Goal: Task Accomplishment & Management: Complete application form

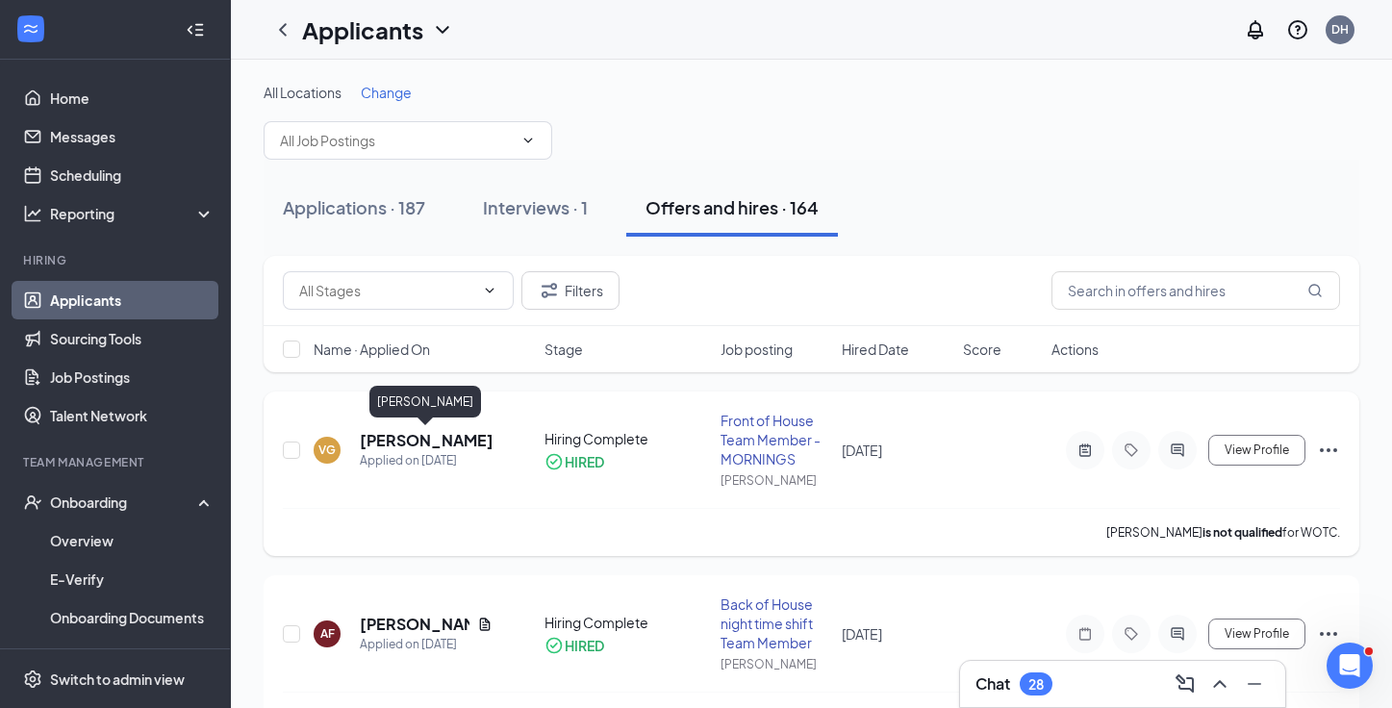
click at [445, 434] on h5 "[PERSON_NAME]" at bounding box center [426, 440] width 133 height 21
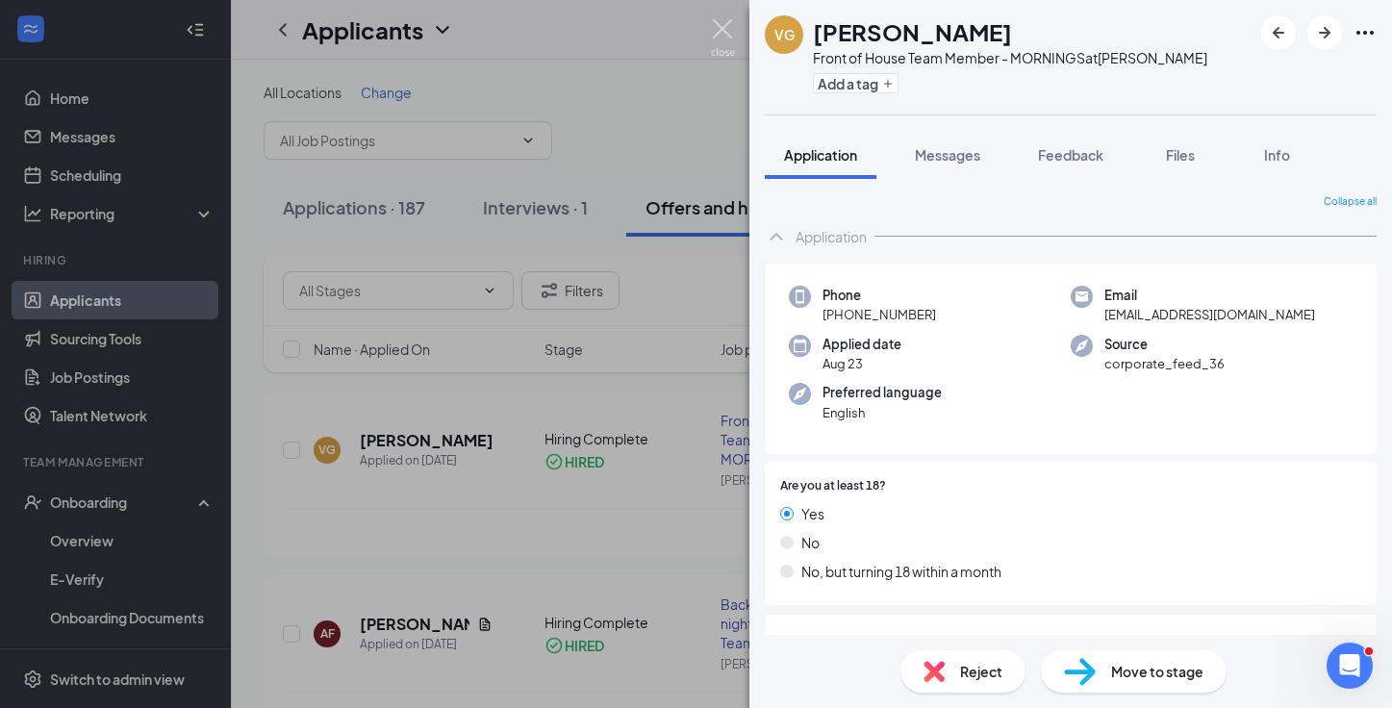
click at [726, 27] on img at bounding box center [723, 38] width 24 height 38
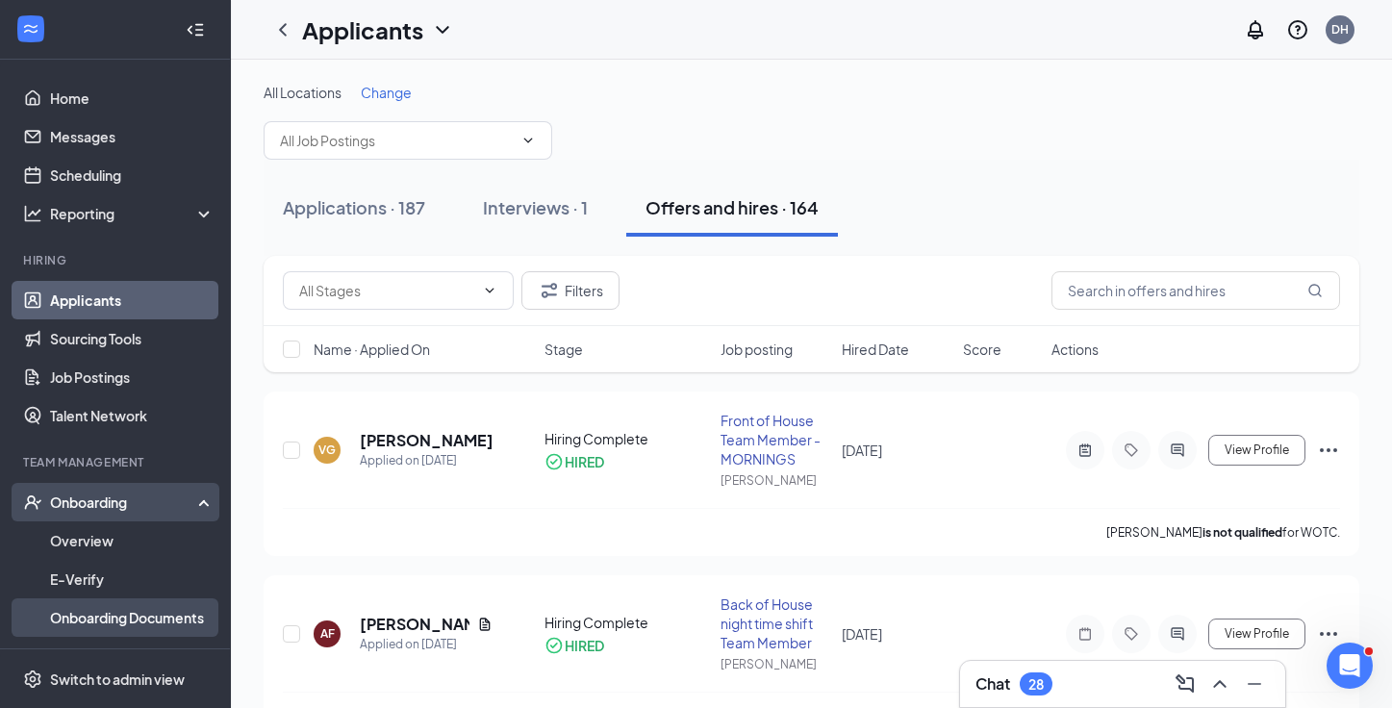
click at [151, 624] on link "Onboarding Documents" at bounding box center [132, 617] width 165 height 38
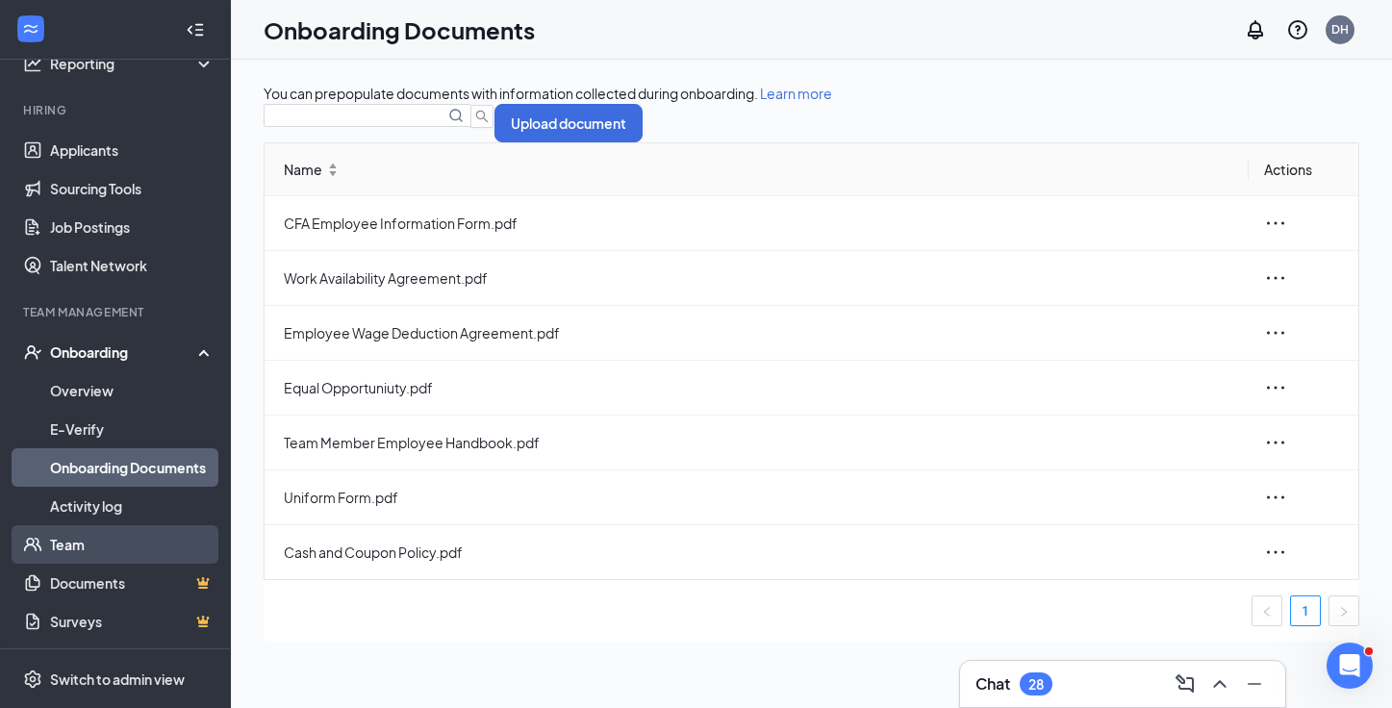
scroll to position [150, 0]
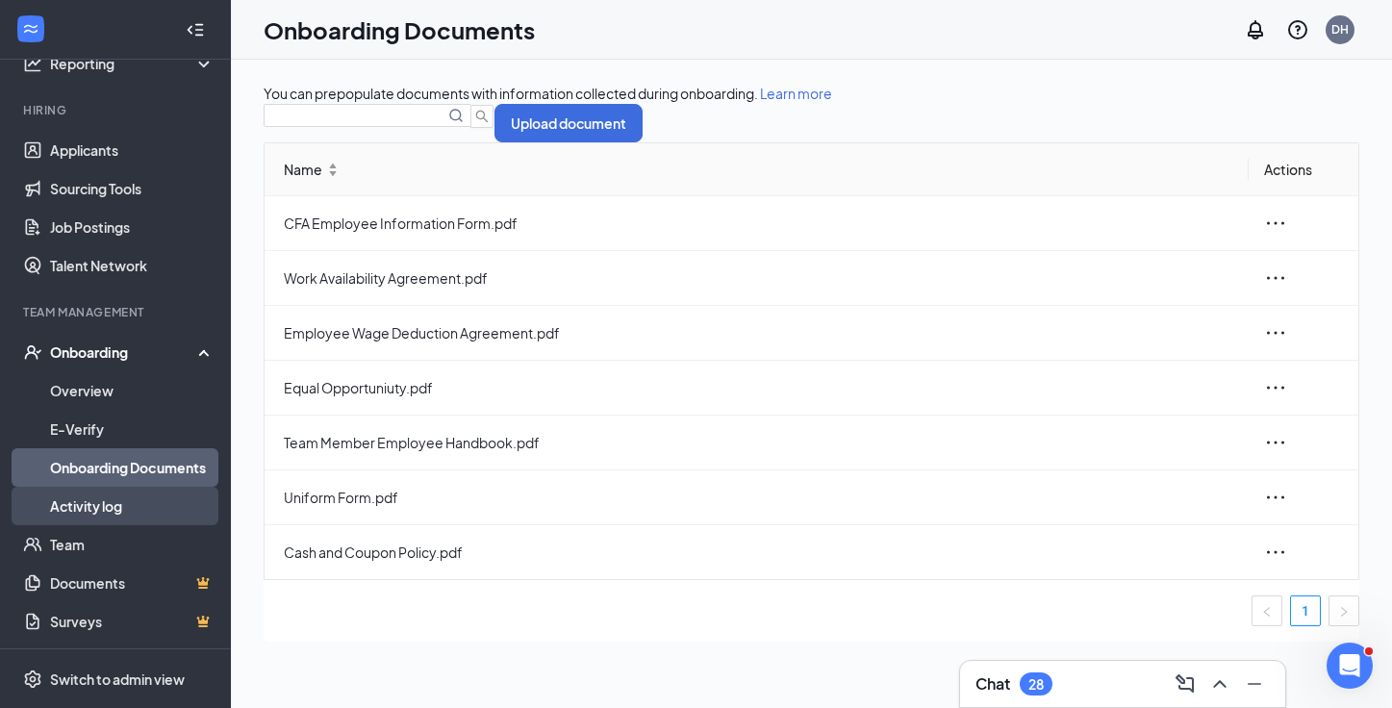
click at [140, 508] on link "Activity log" at bounding box center [132, 506] width 165 height 38
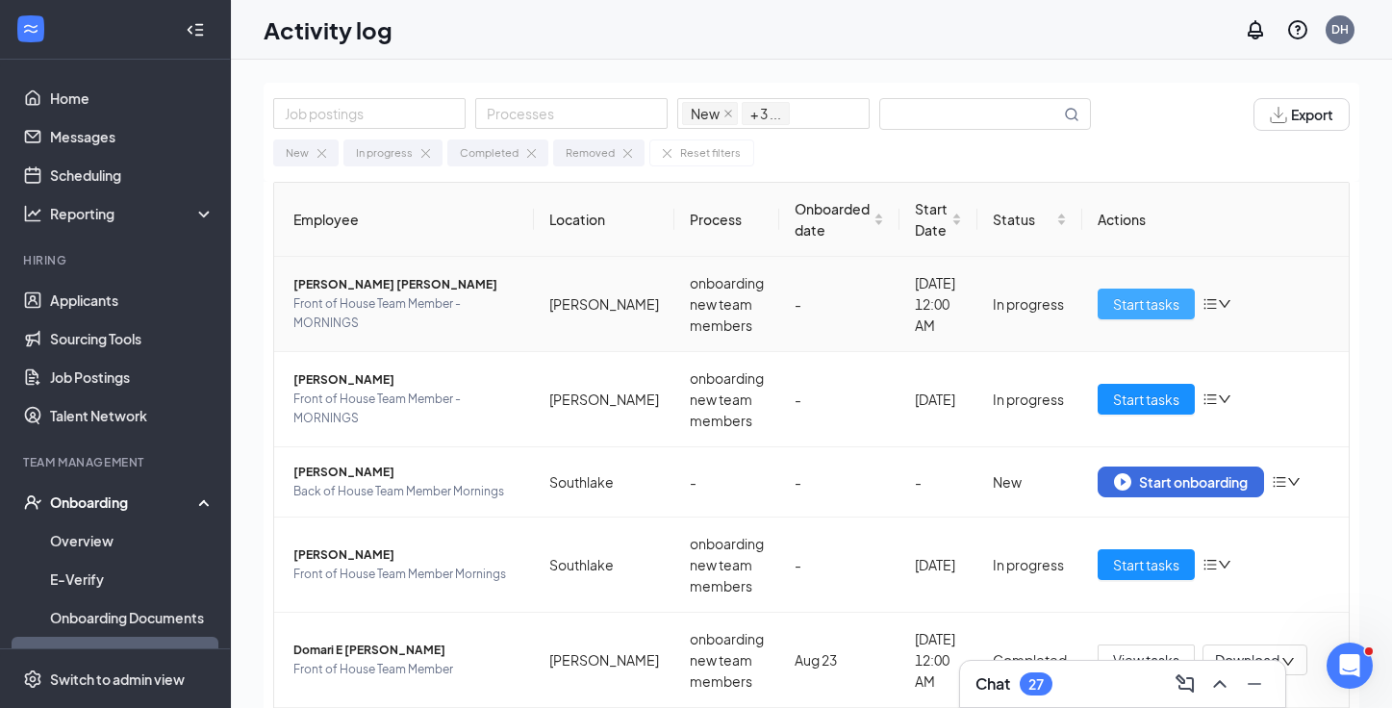
click at [1160, 305] on span "Start tasks" at bounding box center [1146, 303] width 66 height 21
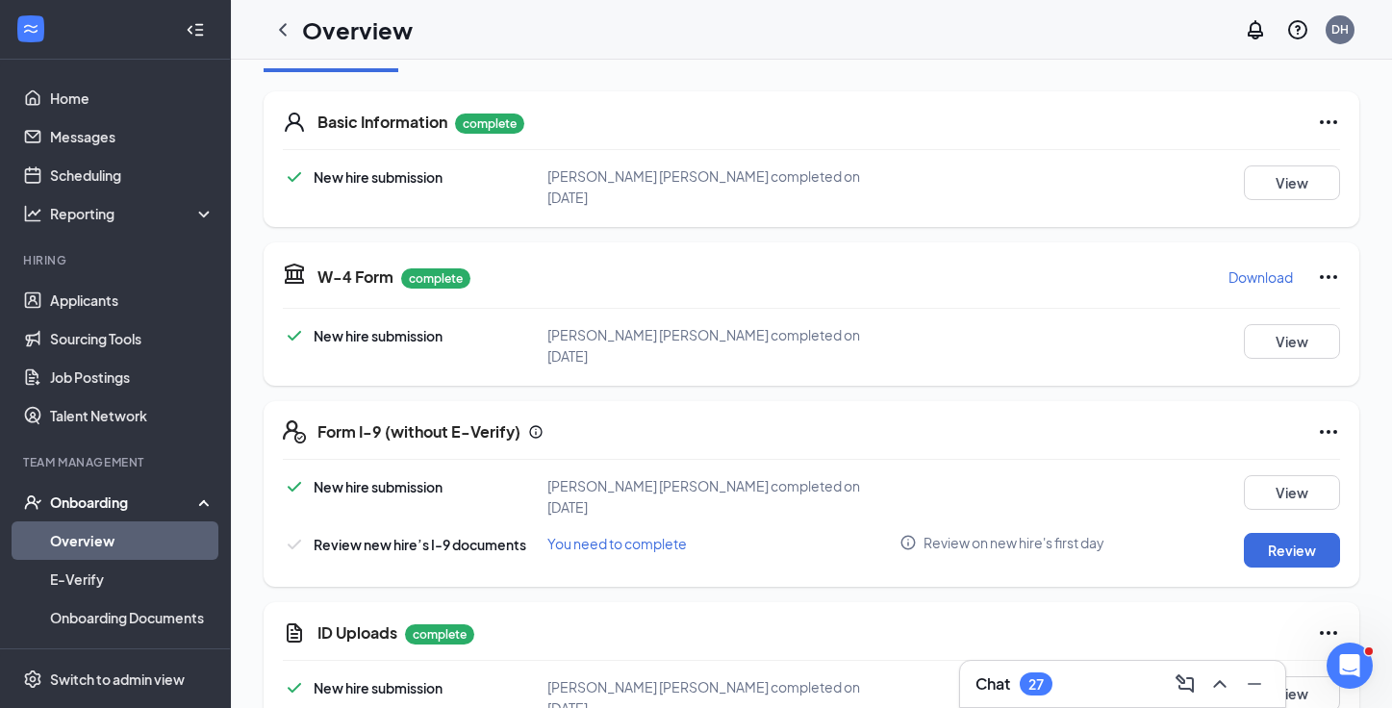
scroll to position [269, 0]
click at [1291, 533] on button "Review" at bounding box center [1292, 548] width 96 height 35
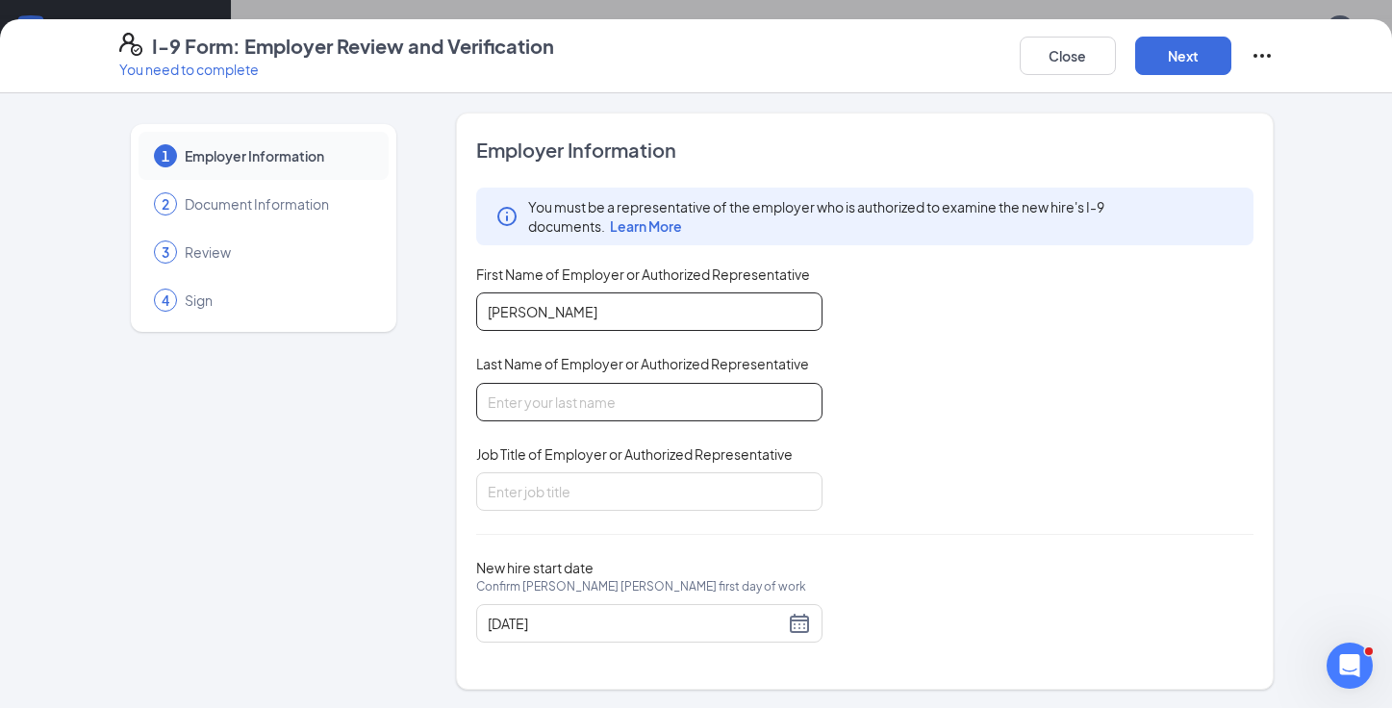
type input "Darin"
type input "Hollingsworth"
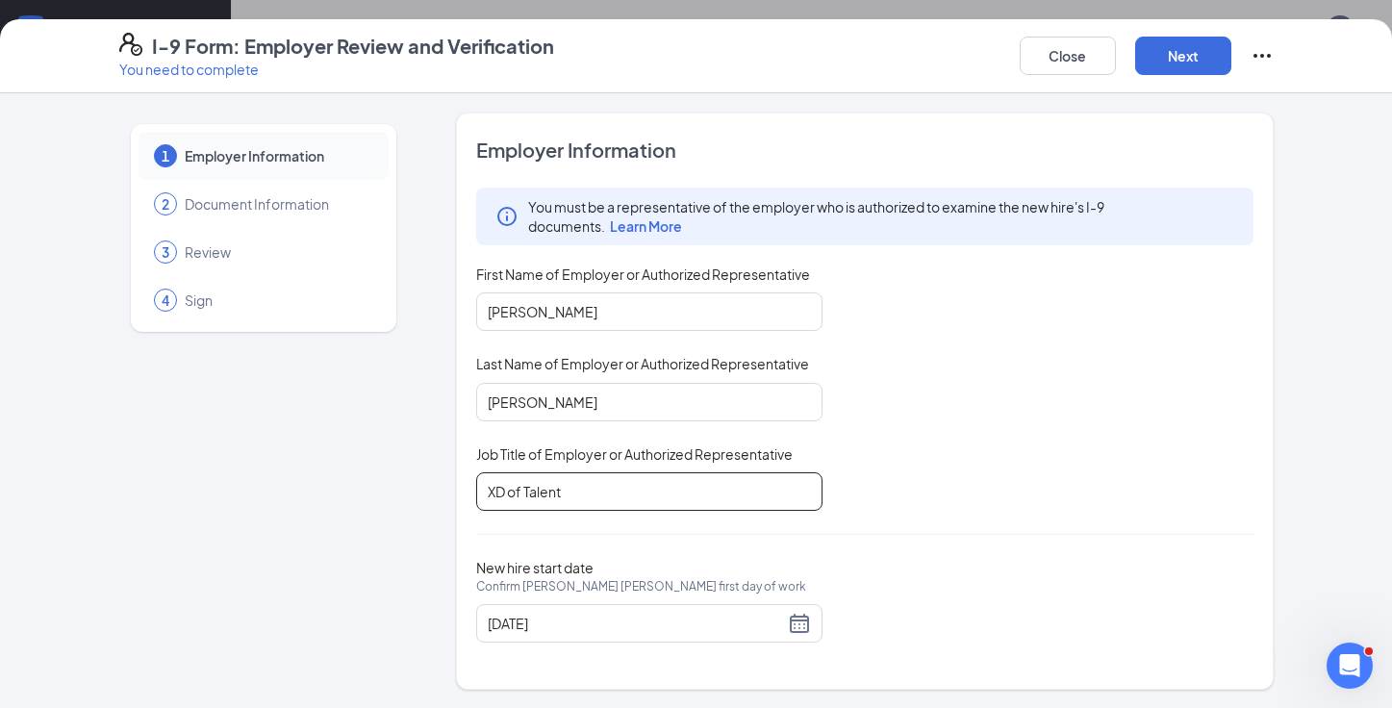
scroll to position [203, 0]
type input "XD of Talent"
click at [1189, 67] on button "Next" at bounding box center [1183, 56] width 96 height 38
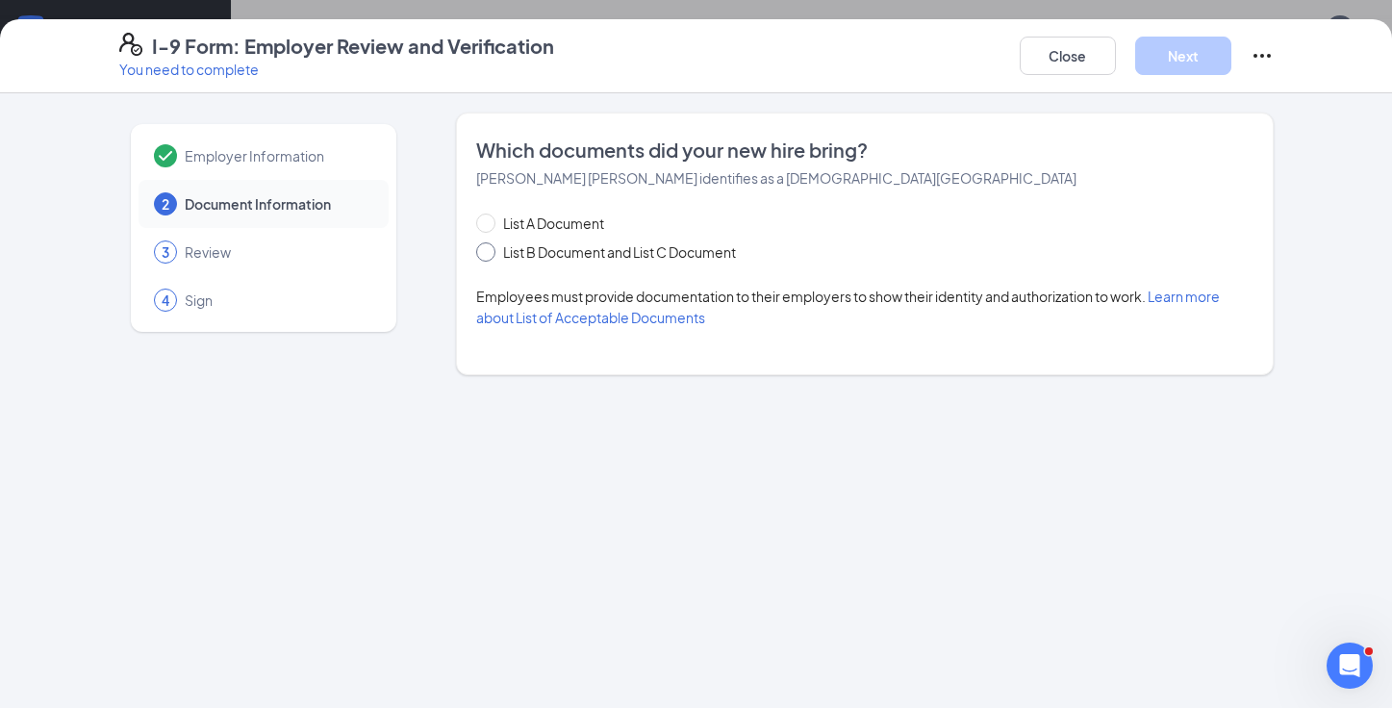
click at [487, 255] on input "List B Document and List C Document" at bounding box center [482, 248] width 13 height 13
radio input "true"
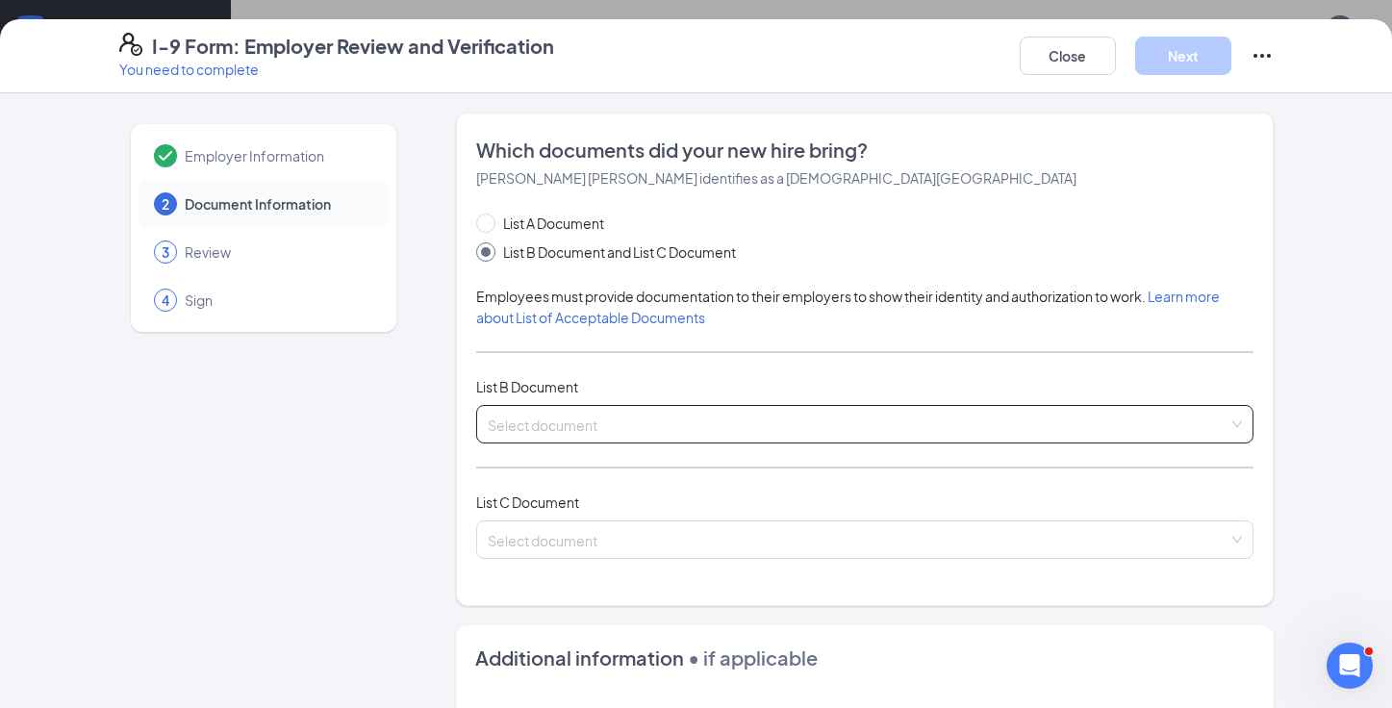
click at [566, 431] on input "search" at bounding box center [858, 420] width 741 height 29
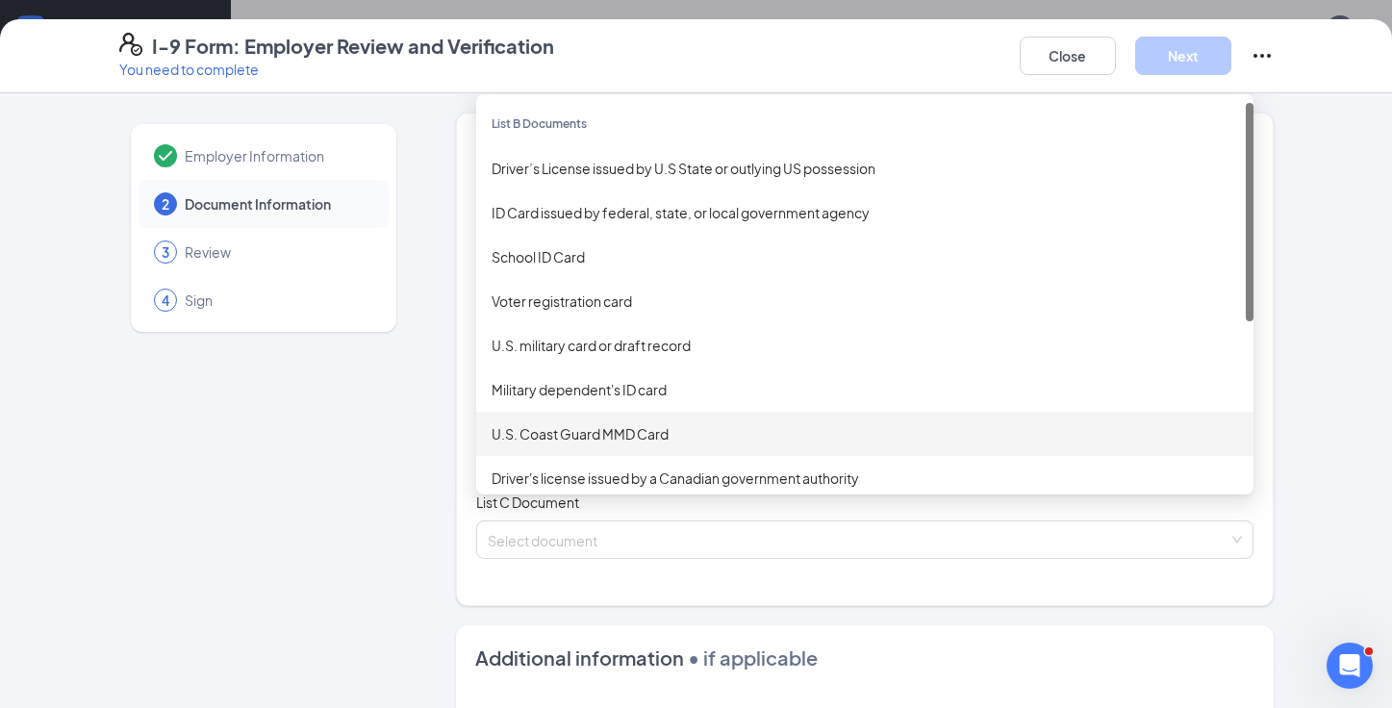
scroll to position [2, 0]
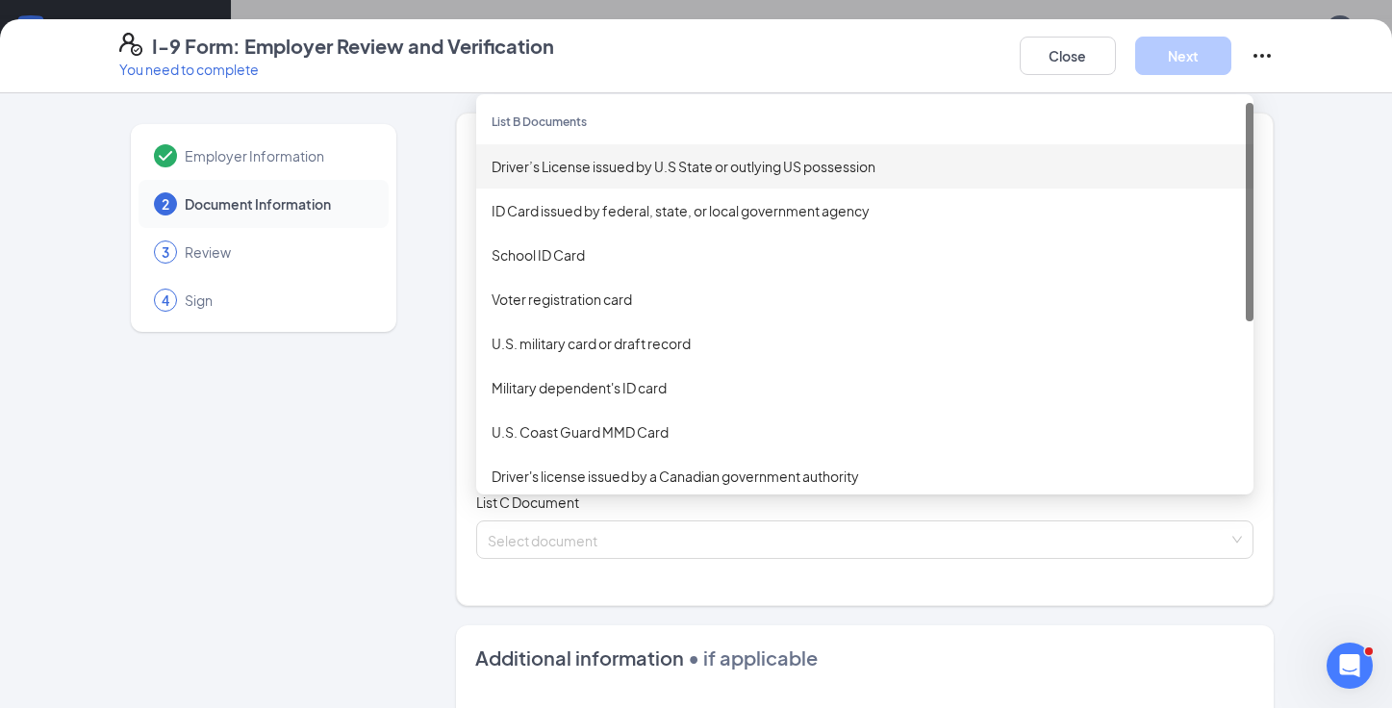
click at [578, 162] on div "Driver’s License issued by U.S State or outlying US possession" at bounding box center [865, 166] width 747 height 21
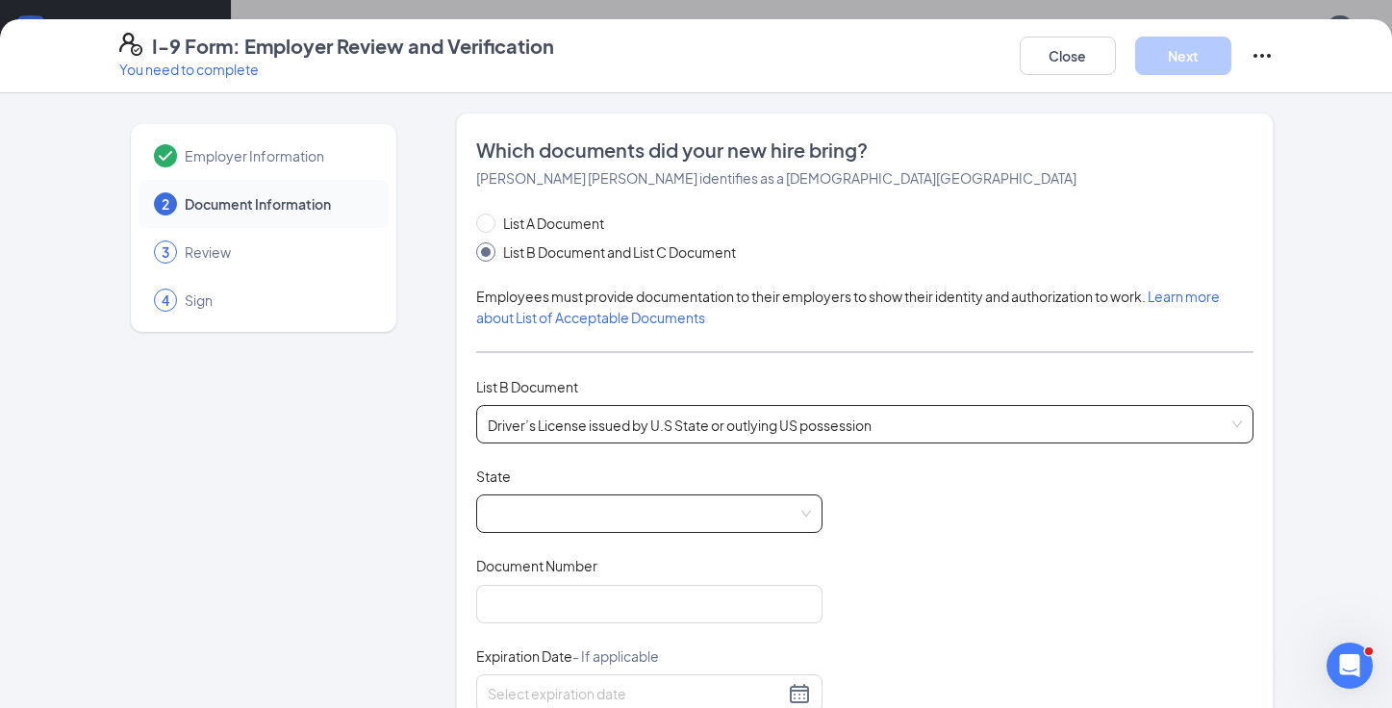
click at [553, 517] on span at bounding box center [649, 514] width 323 height 37
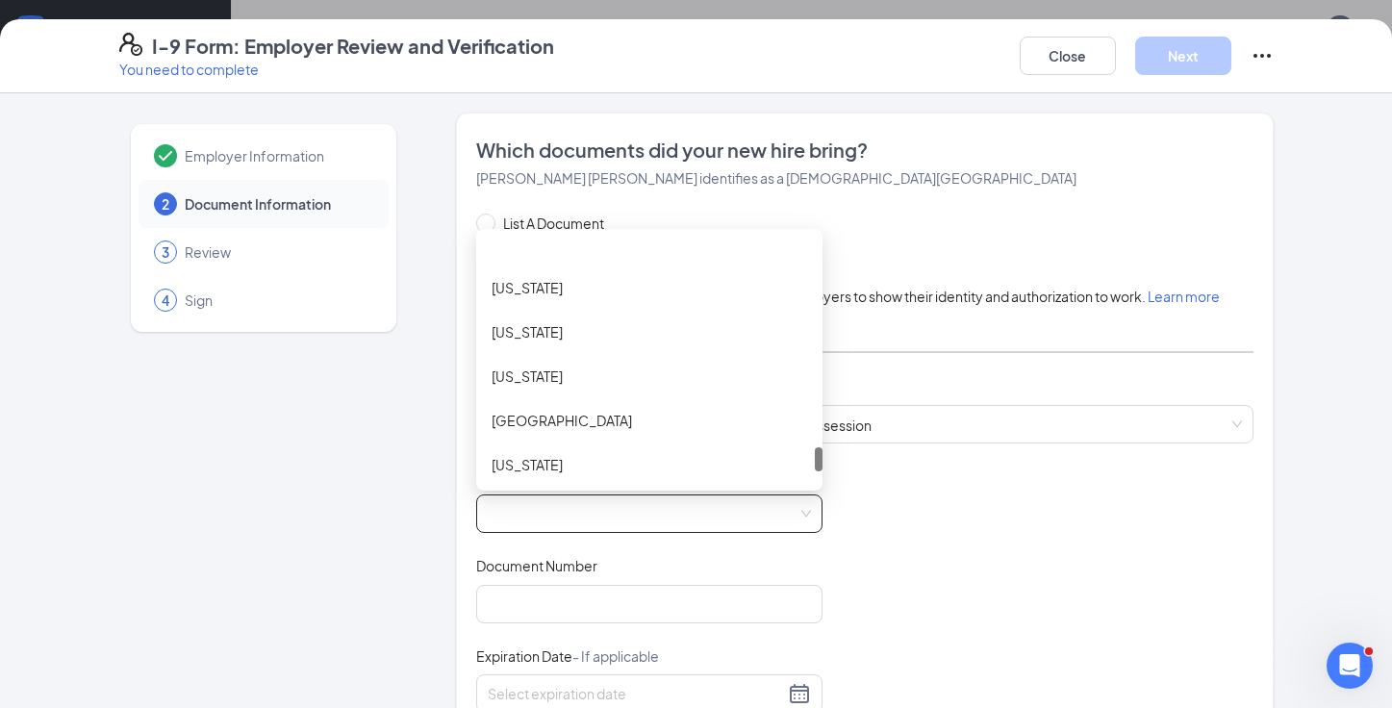
scroll to position [2090, 0]
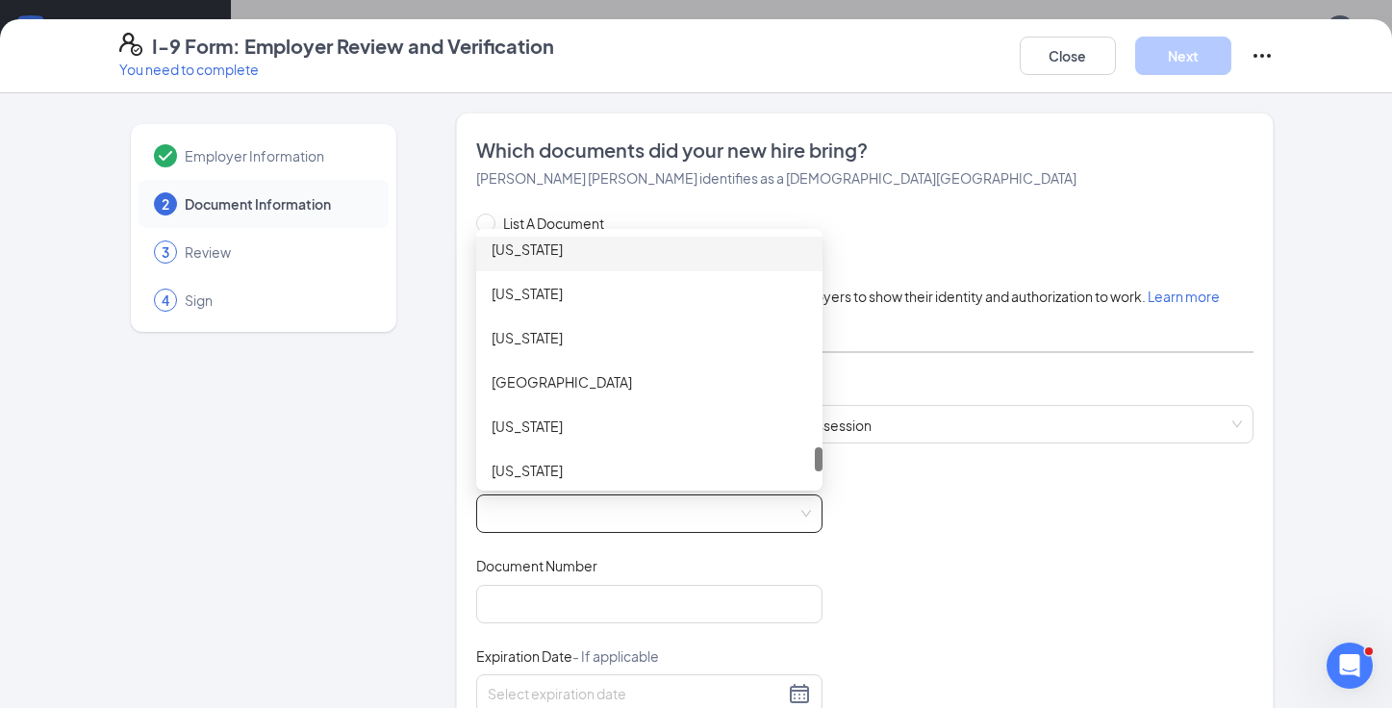
click at [530, 257] on div "Texas" at bounding box center [650, 249] width 316 height 21
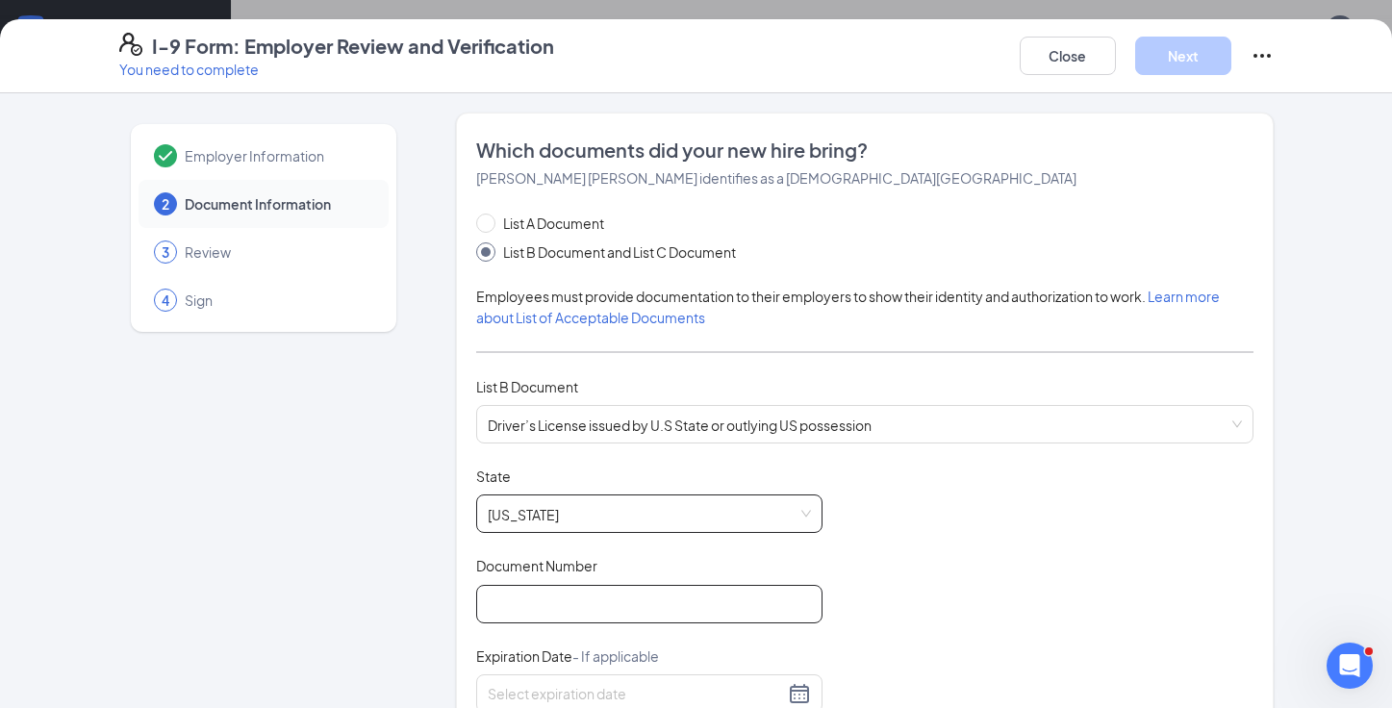
click at [550, 600] on input "Document Number" at bounding box center [649, 604] width 346 height 38
click at [489, 605] on input "806279" at bounding box center [649, 604] width 346 height 38
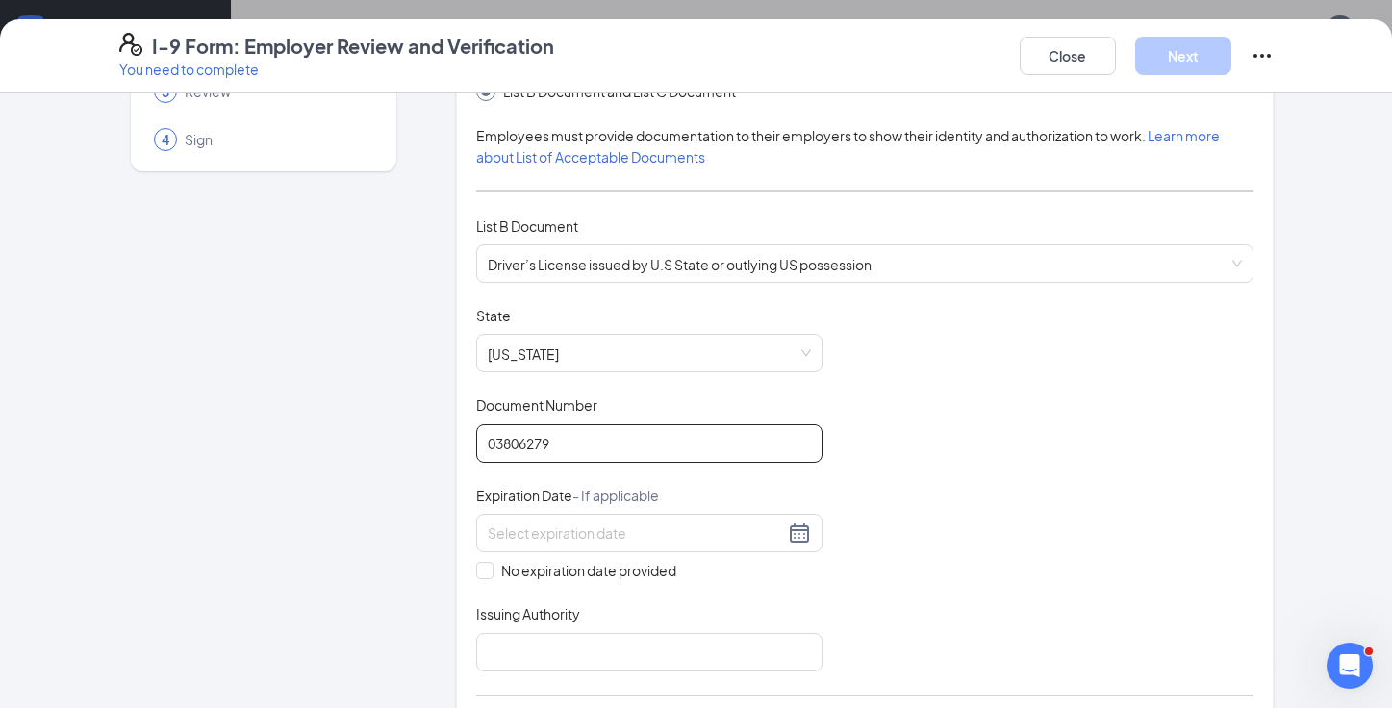
scroll to position [168, 0]
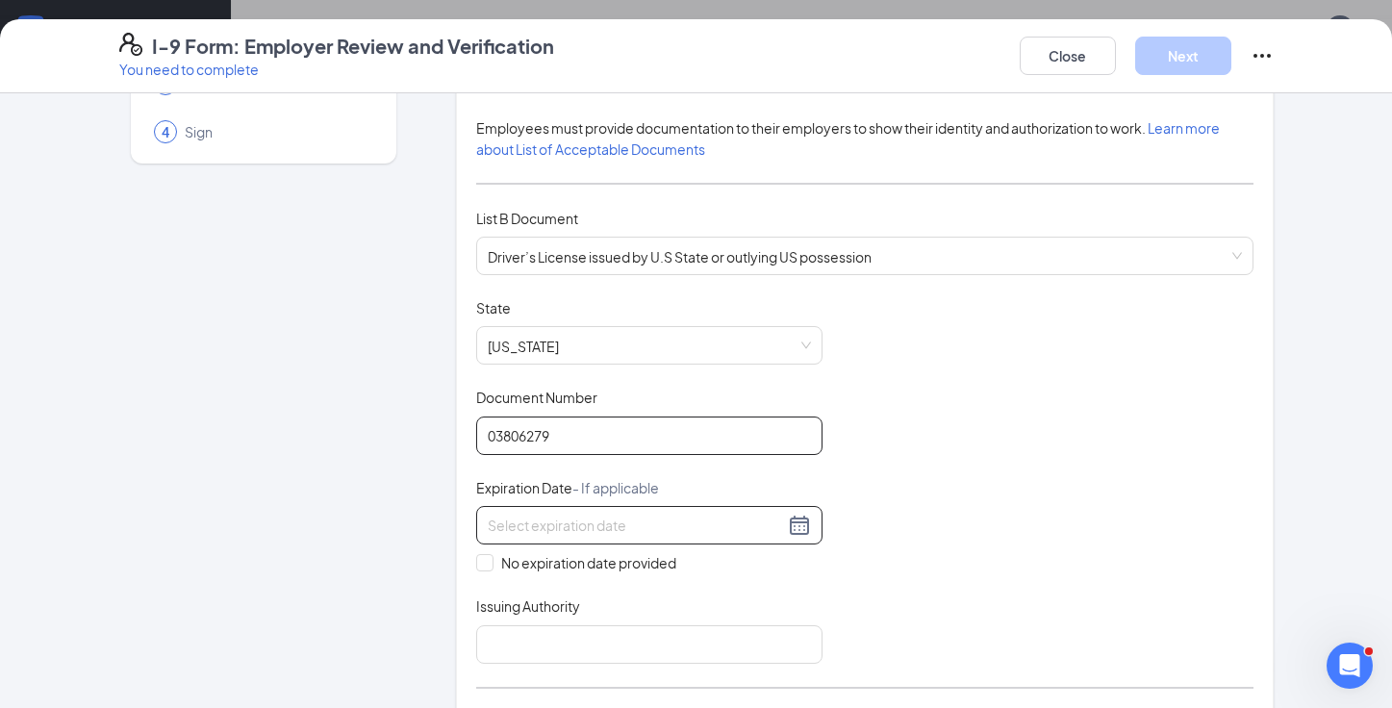
type input "03806279"
click at [527, 524] on input at bounding box center [636, 525] width 296 height 21
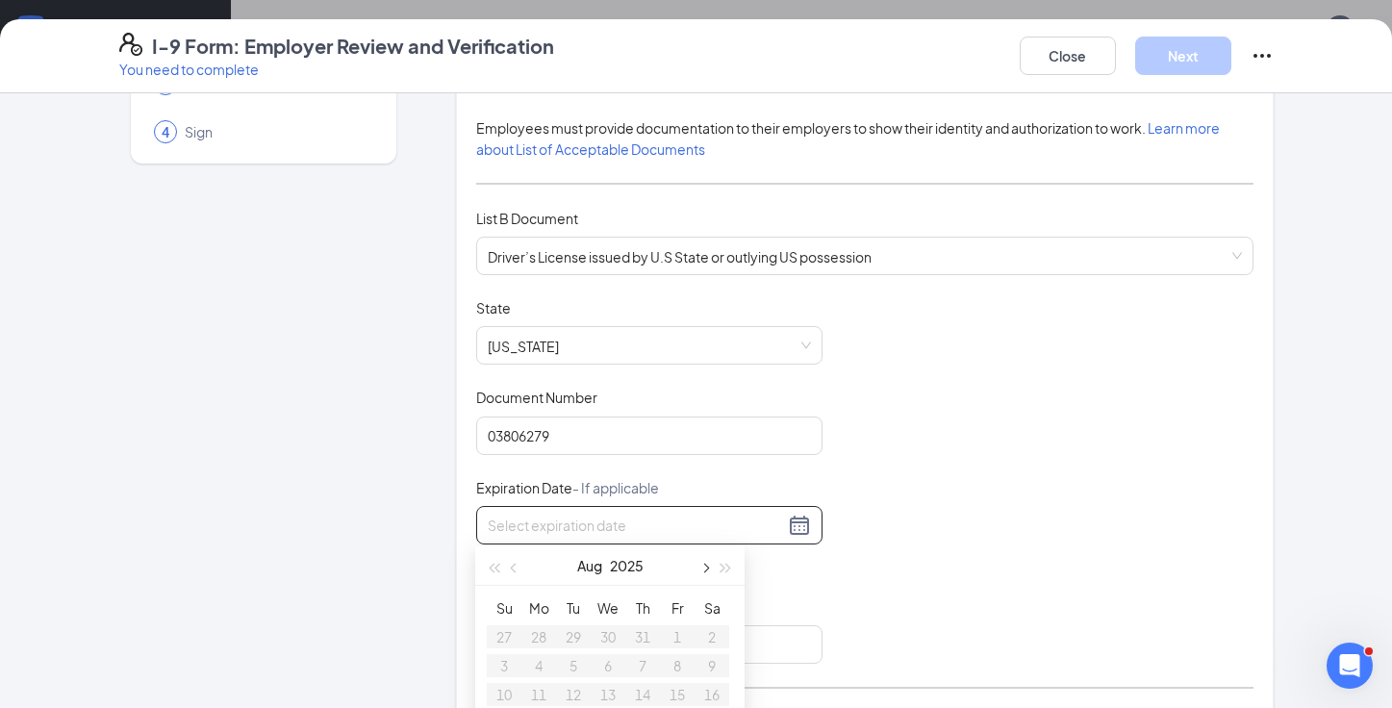
click at [706, 568] on span "button" at bounding box center [705, 569] width 10 height 10
click at [728, 565] on button "button" at bounding box center [726, 566] width 21 height 38
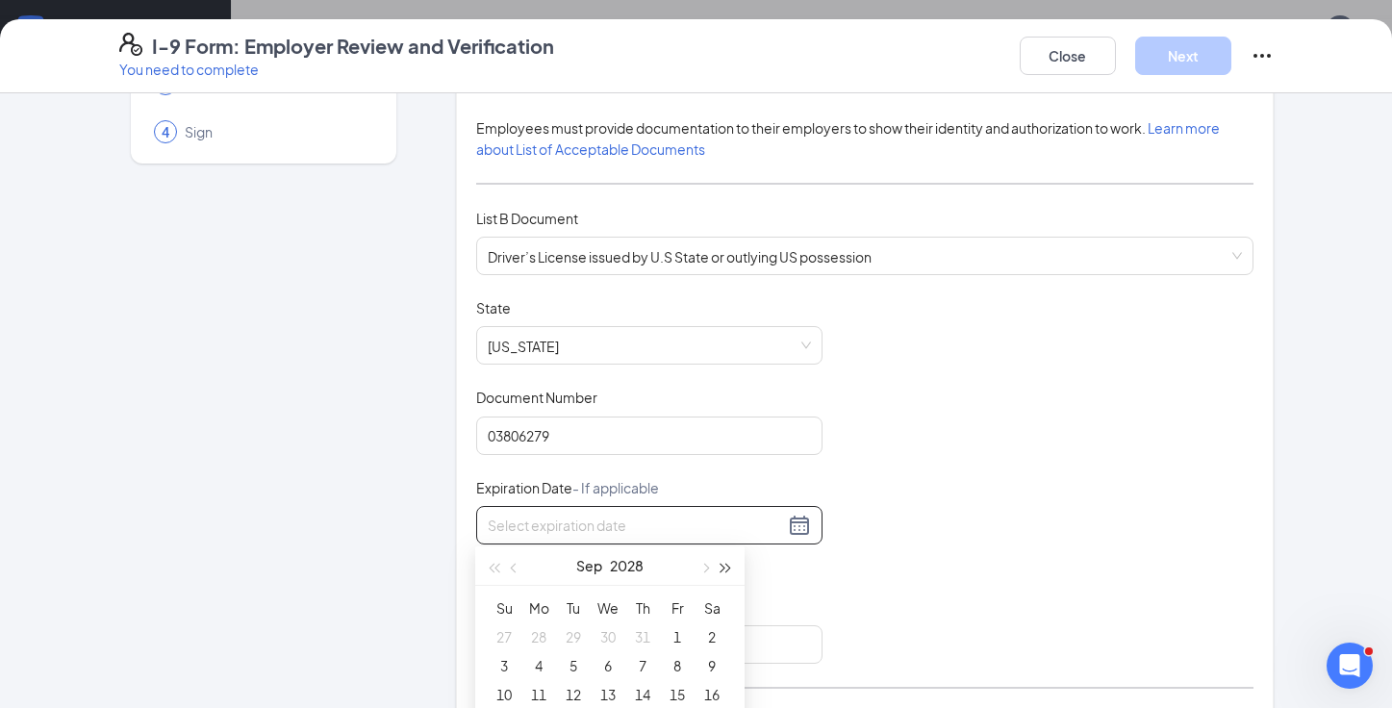
click at [728, 565] on button "button" at bounding box center [726, 566] width 21 height 38
click at [490, 565] on button "button" at bounding box center [493, 566] width 21 height 38
click at [513, 568] on span "button" at bounding box center [516, 569] width 10 height 10
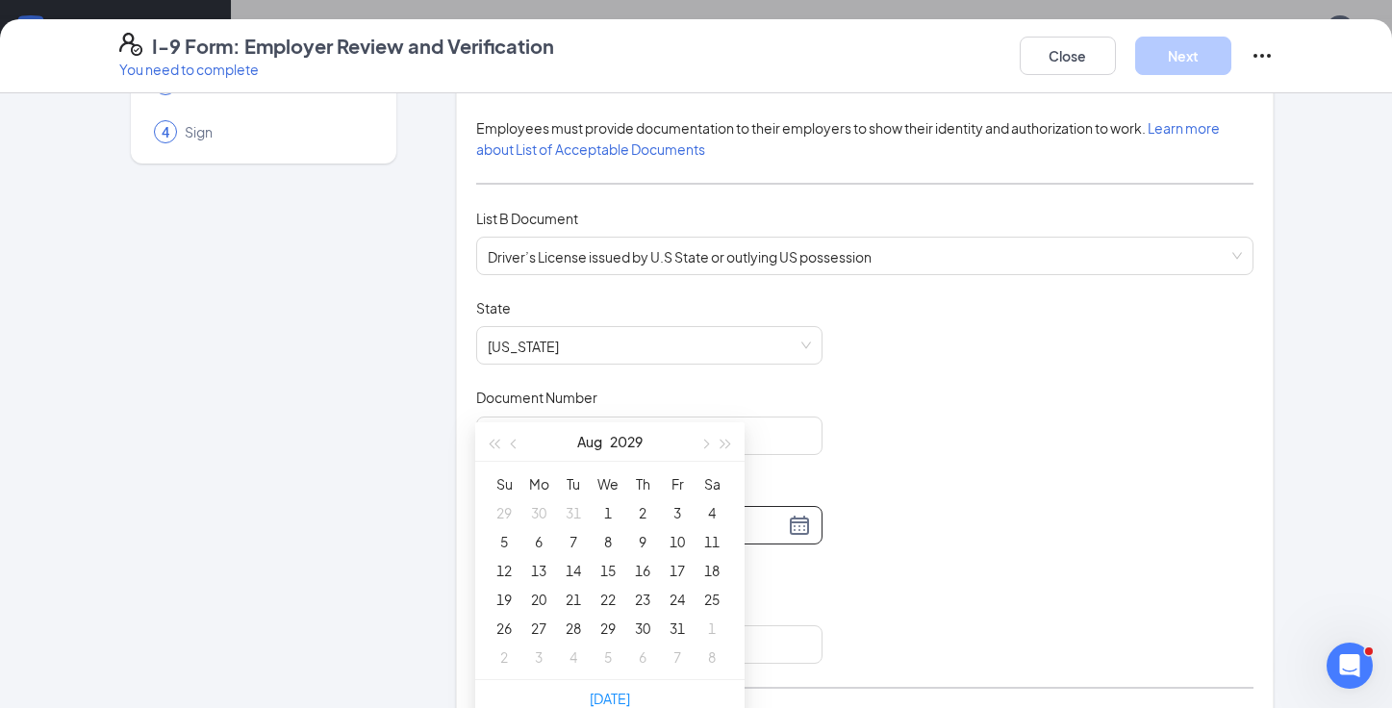
scroll to position [277, 0]
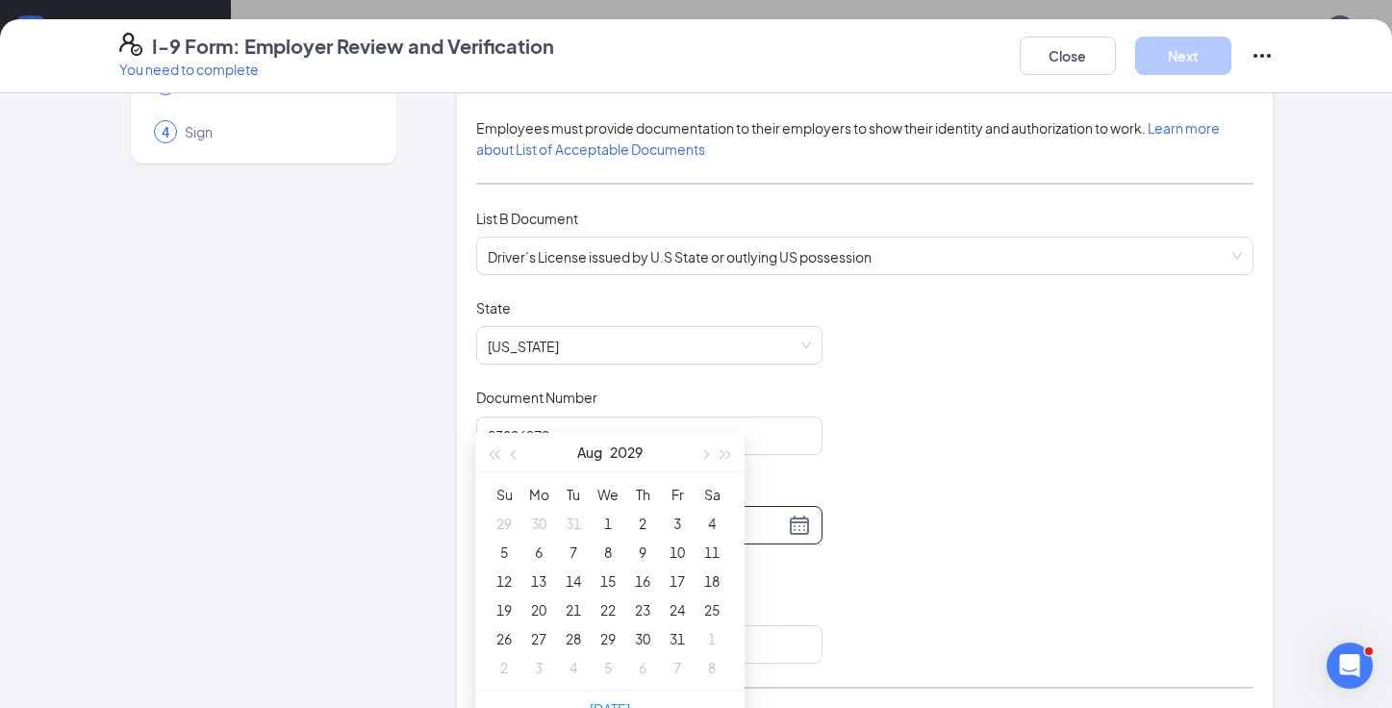
type input "08/10/2029"
type input "08/01/2029"
type input "08/08/2029"
type input "08/16/2029"
type input "08/23/2029"
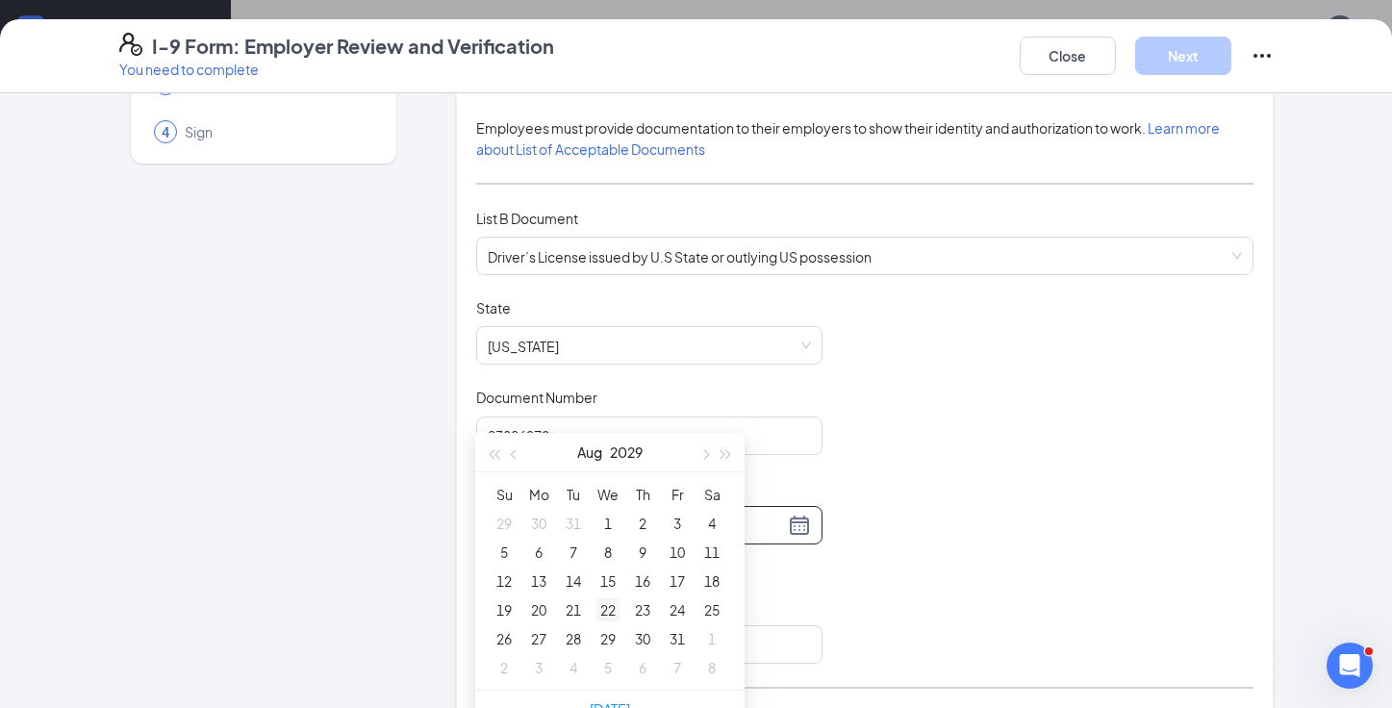
type input "08/22/2029"
type input "08/21/2029"
type input "08/20/2029"
type input "08/13/2029"
type input "08/06/2029"
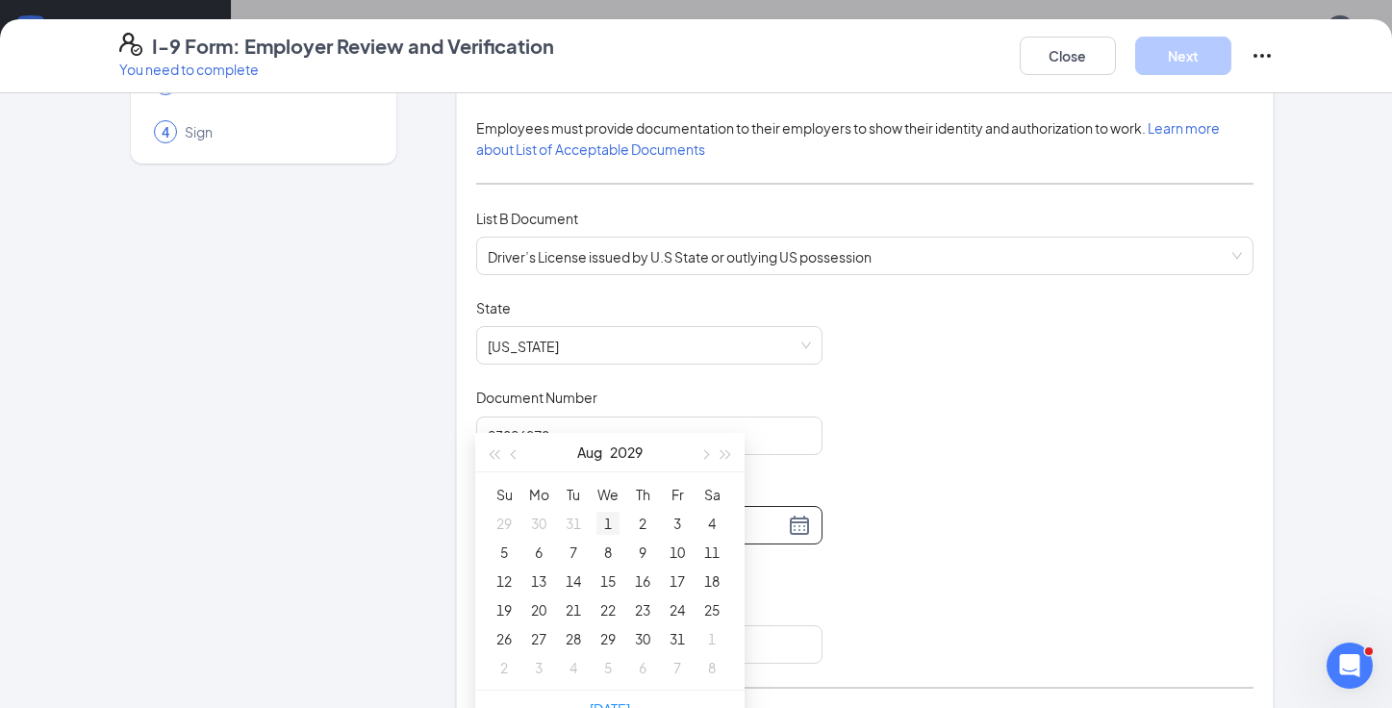
type input "07/31/2029"
type input "08/01/2029"
type input "08/02/2029"
type input "08/08/2029"
type input "08/07/2029"
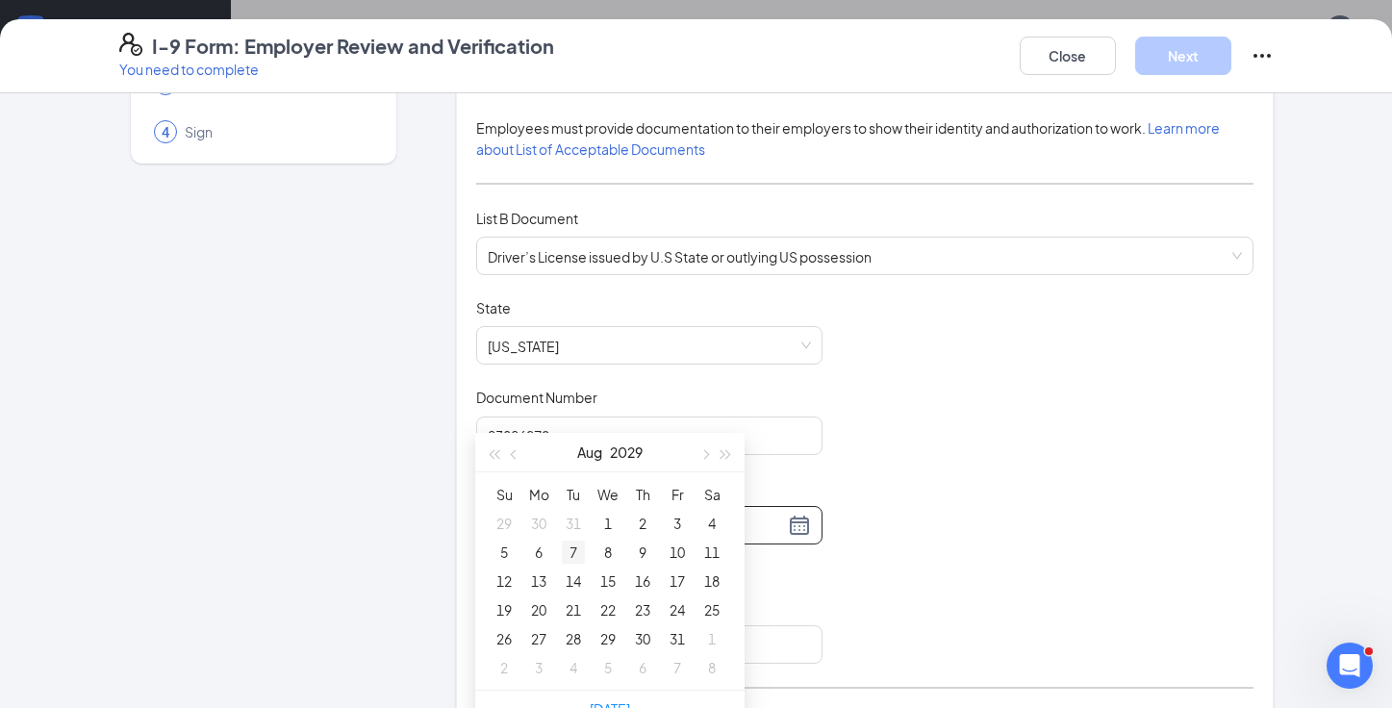
click at [570, 550] on div "7" at bounding box center [573, 552] width 23 height 23
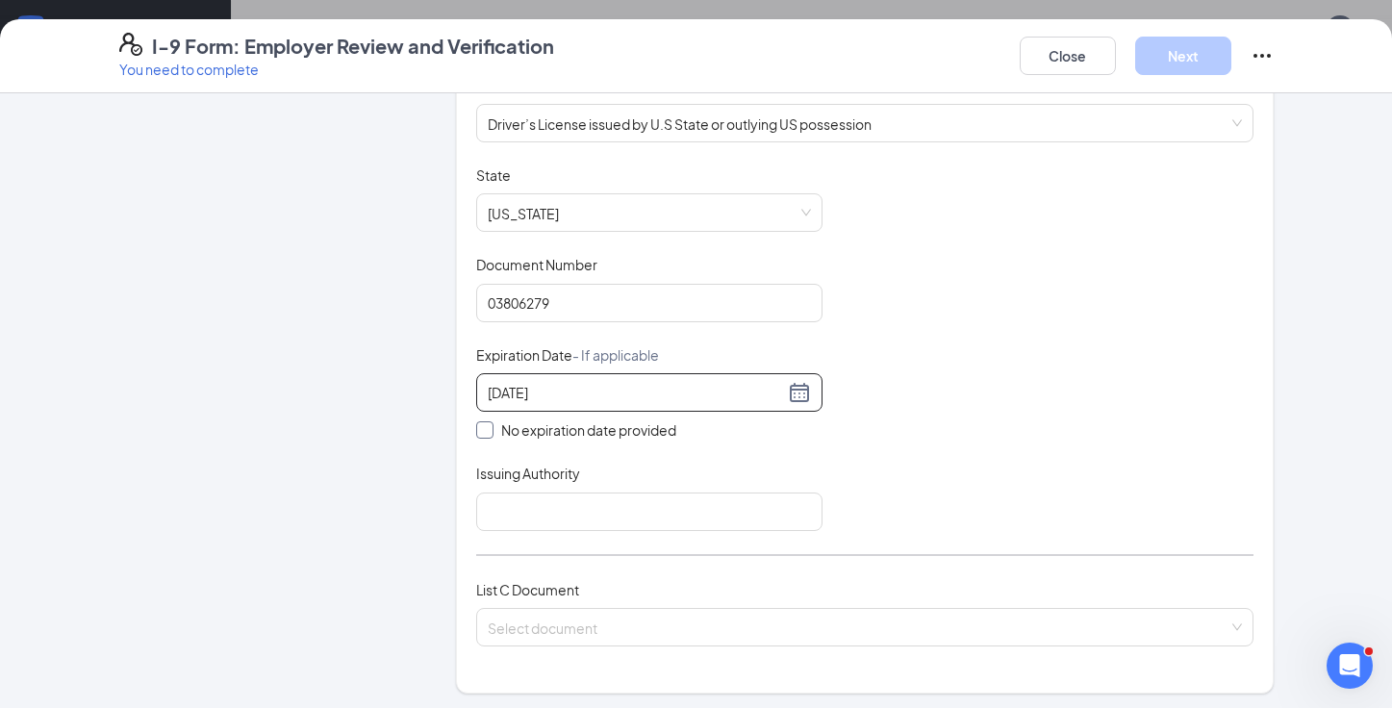
scroll to position [303, 0]
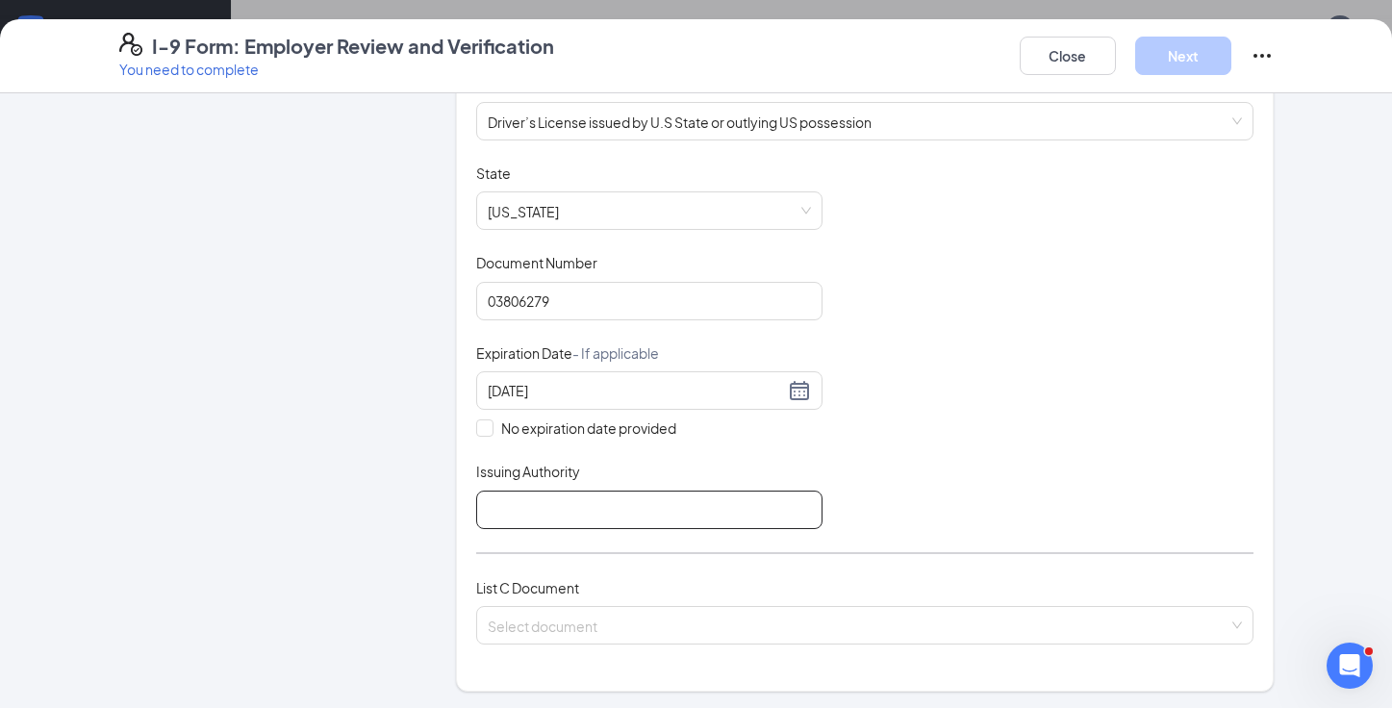
click at [600, 510] on input "Issuing Authority" at bounding box center [649, 510] width 346 height 38
type input "Texas"
click at [884, 483] on div "Document Title Driver’s License issued by U.S State or outlying US possession S…" at bounding box center [864, 347] width 777 height 366
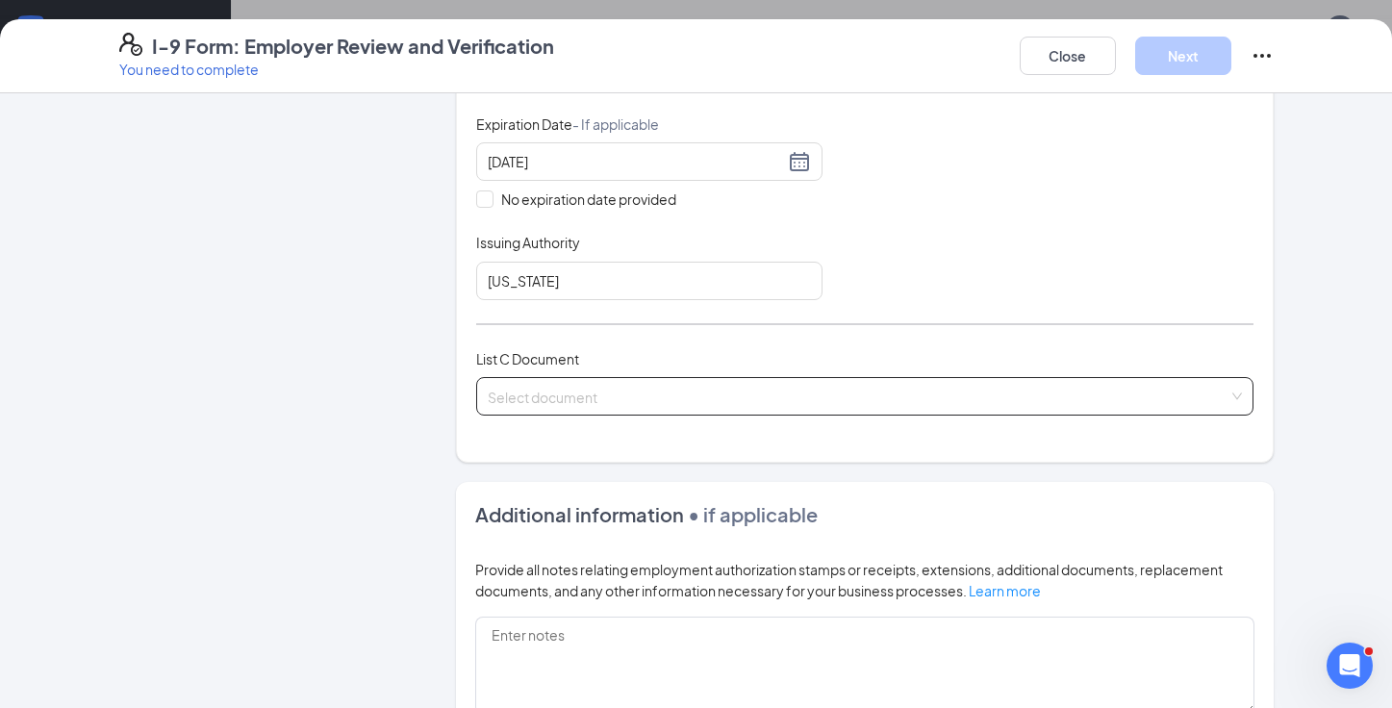
scroll to position [534, 0]
click at [648, 391] on input "search" at bounding box center [858, 390] width 741 height 29
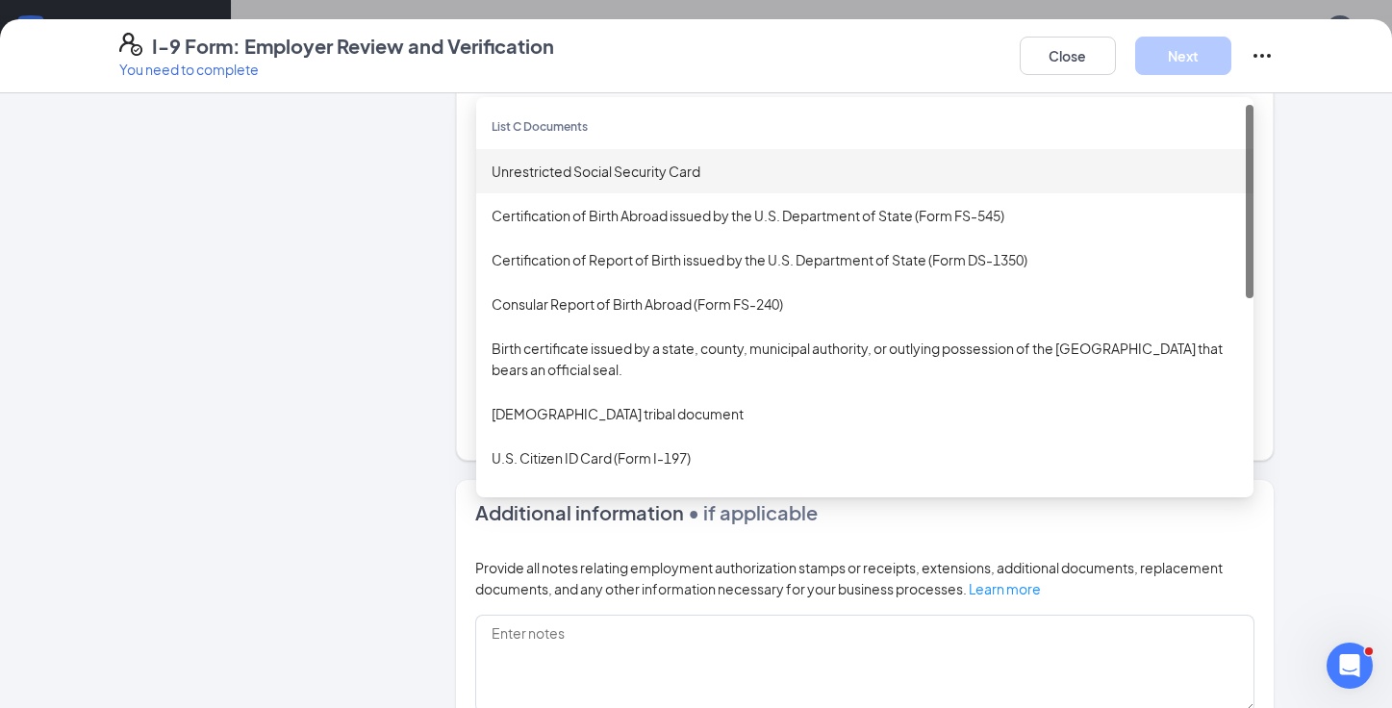
click at [645, 166] on div "Unrestricted Social Security Card" at bounding box center [865, 171] width 747 height 21
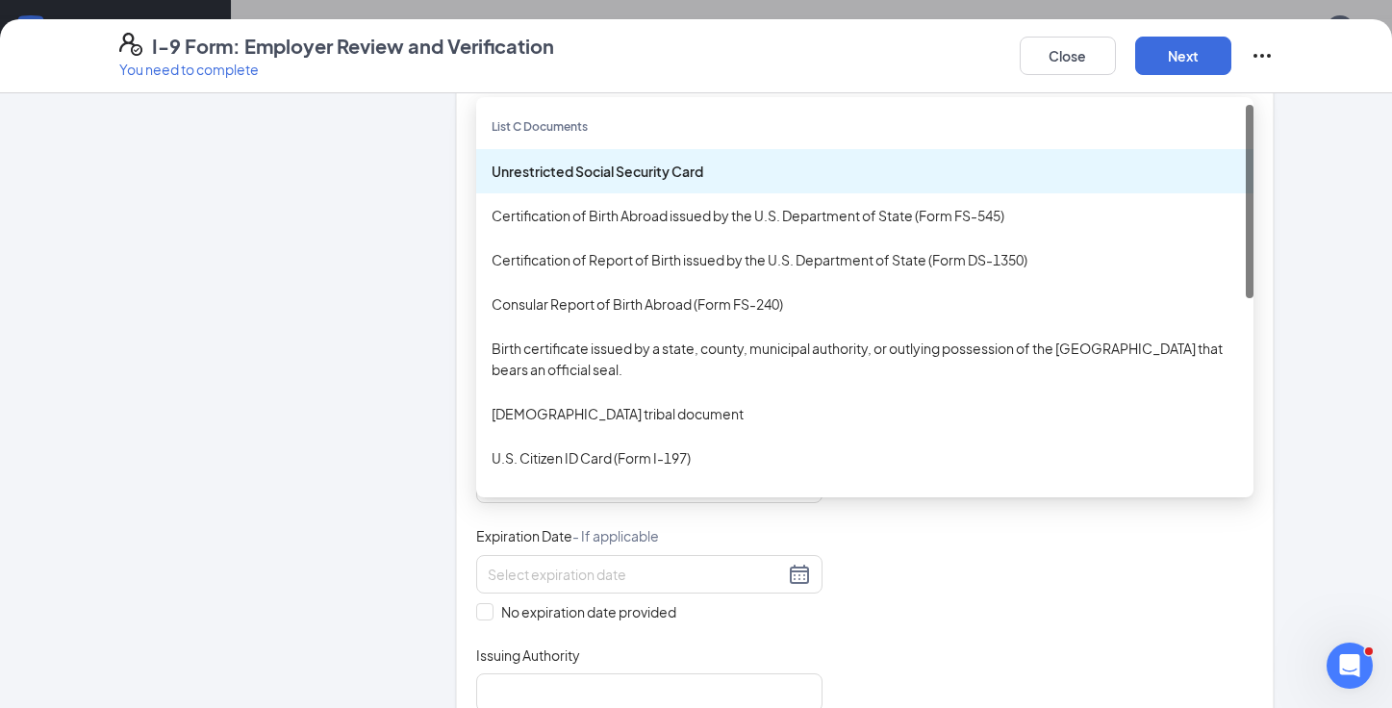
click at [675, 166] on div "Unrestricted Social Security Card" at bounding box center [865, 171] width 747 height 21
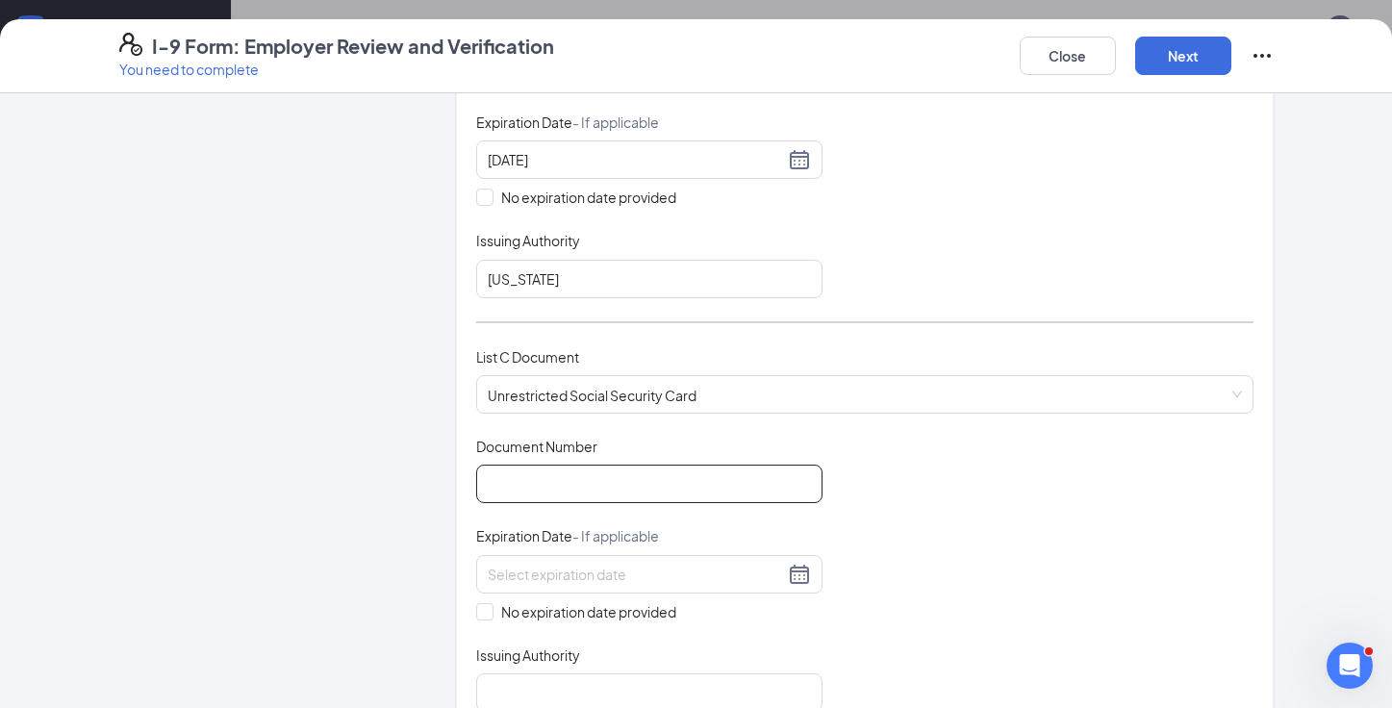
click at [519, 481] on input "Document Number" at bounding box center [649, 484] width 346 height 38
type input "383787724"
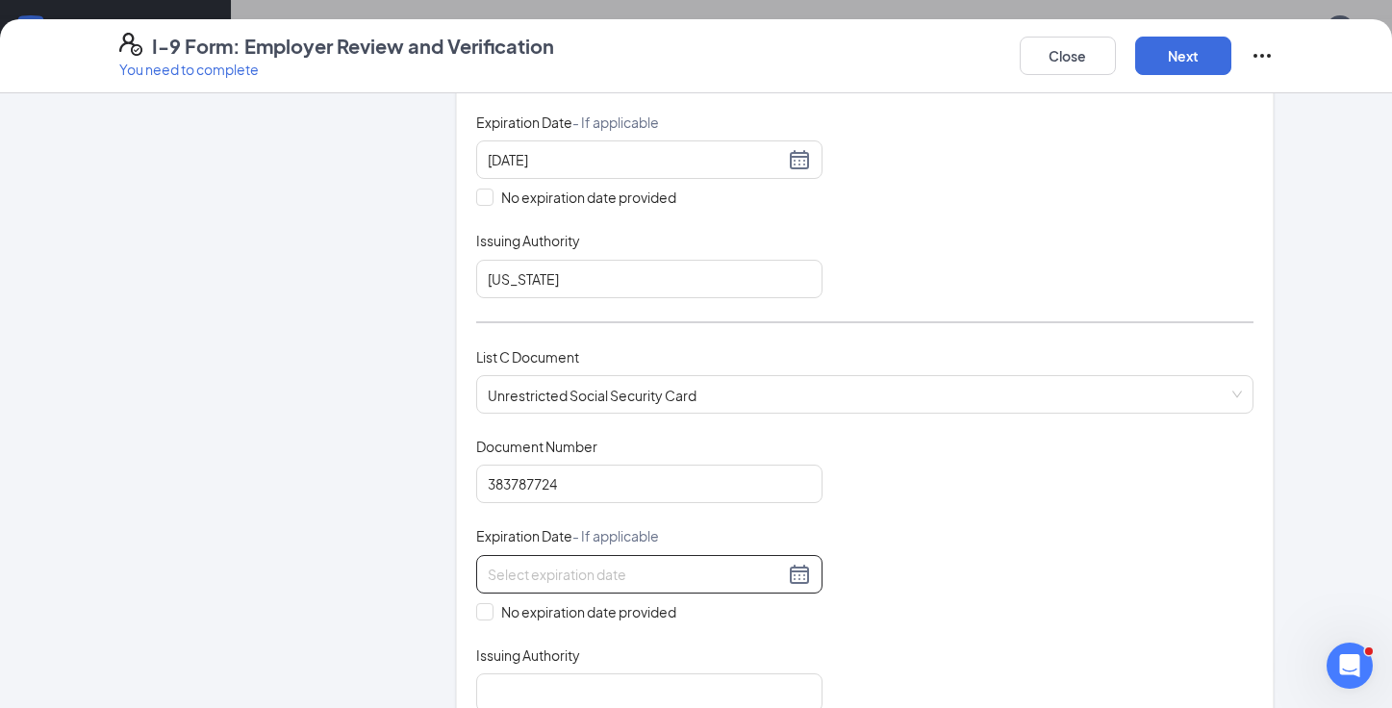
click at [620, 567] on input at bounding box center [636, 574] width 296 height 21
click at [933, 518] on div "Document Title Unrestricted Social Security Card Document Number 383787724 Expi…" at bounding box center [864, 574] width 777 height 275
click at [485, 608] on input "No expiration date provided" at bounding box center [482, 609] width 13 height 13
checkbox input "true"
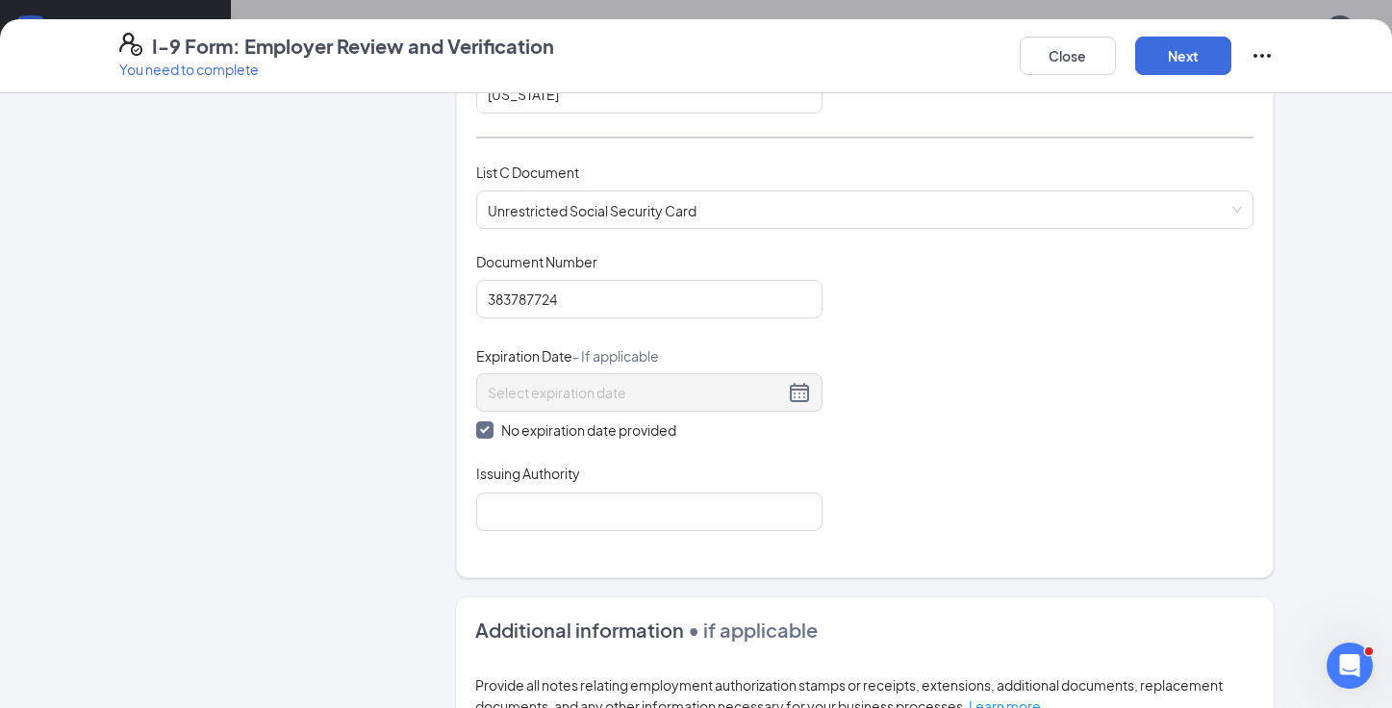
scroll to position [735, 0]
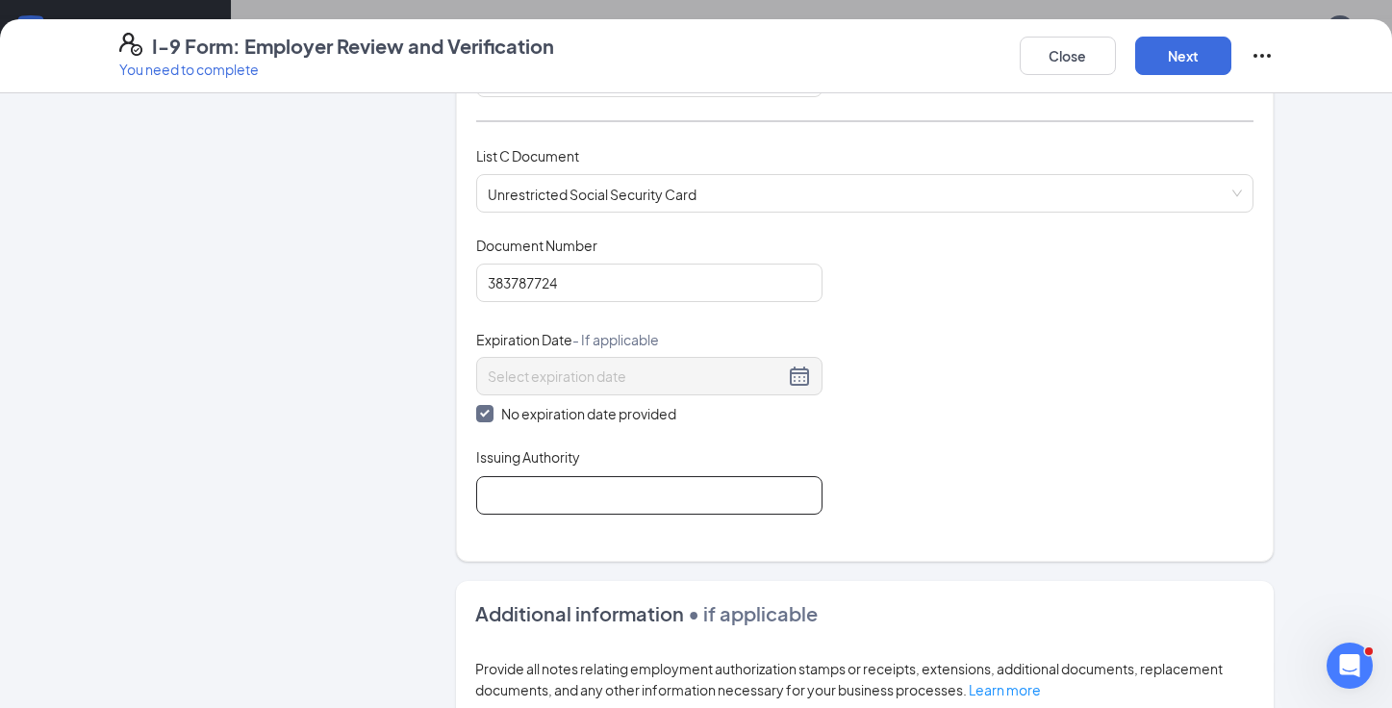
click at [574, 490] on input "Issuing Authority" at bounding box center [649, 495] width 346 height 38
type input "X"
type input "Social Security"
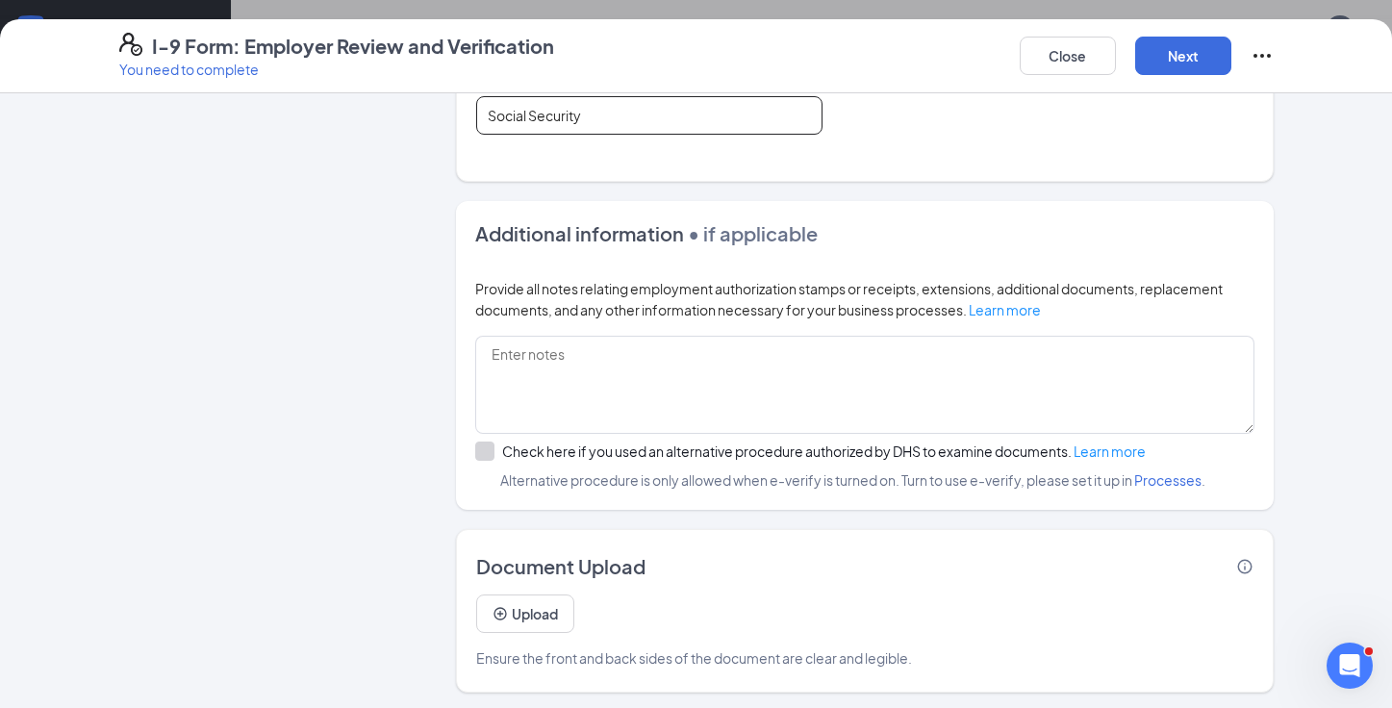
scroll to position [1114, 0]
click at [1183, 54] on button "Next" at bounding box center [1183, 56] width 96 height 38
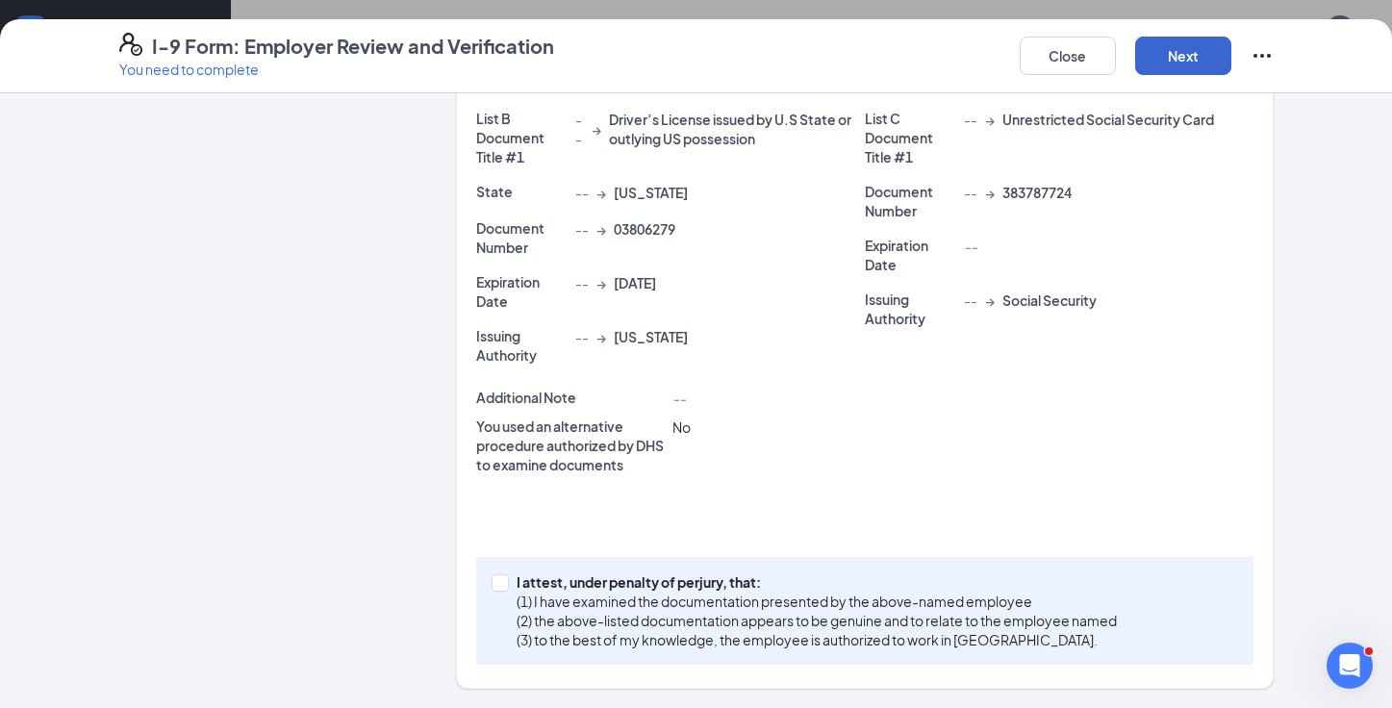
scroll to position [417, 0]
click at [495, 577] on input "I attest, under penalty of perjury, that: (1) I have examined the documentation…" at bounding box center [498, 581] width 13 height 13
checkbox input "true"
click at [1194, 53] on button "Next" at bounding box center [1183, 56] width 96 height 38
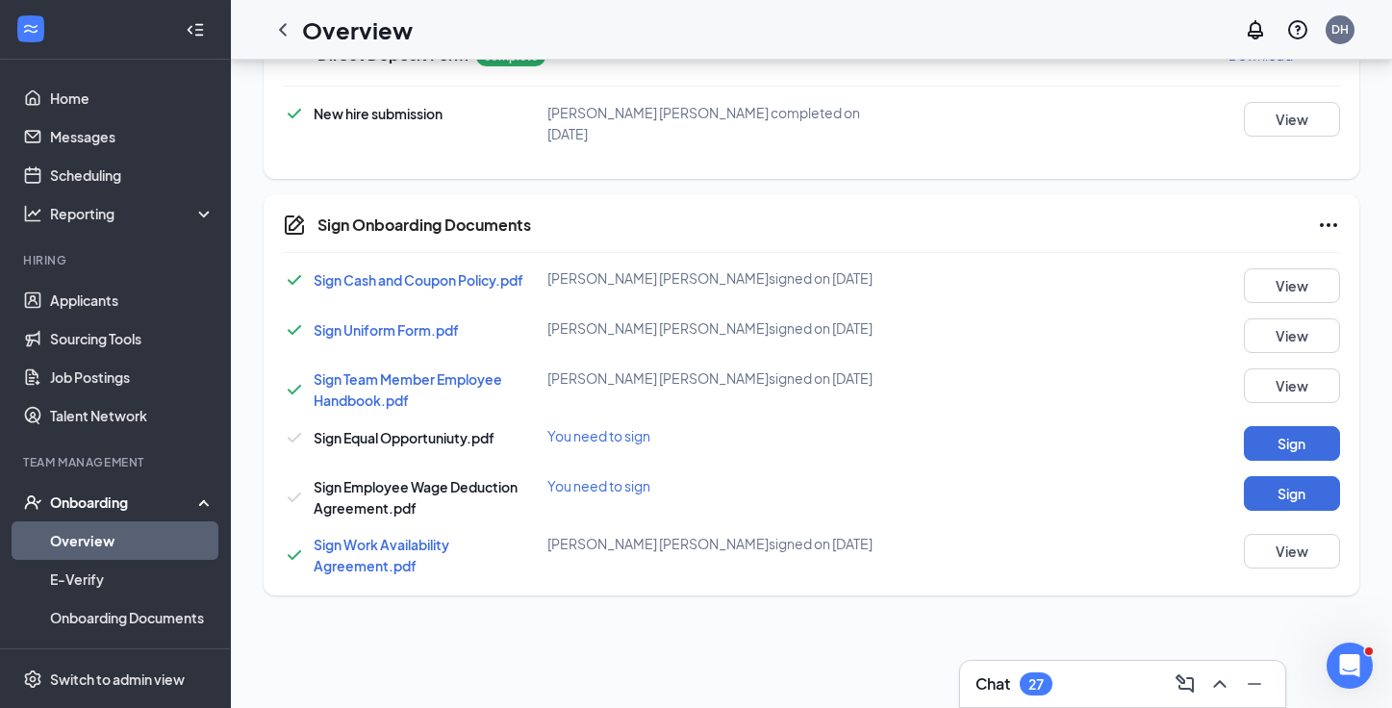
scroll to position [721, 0]
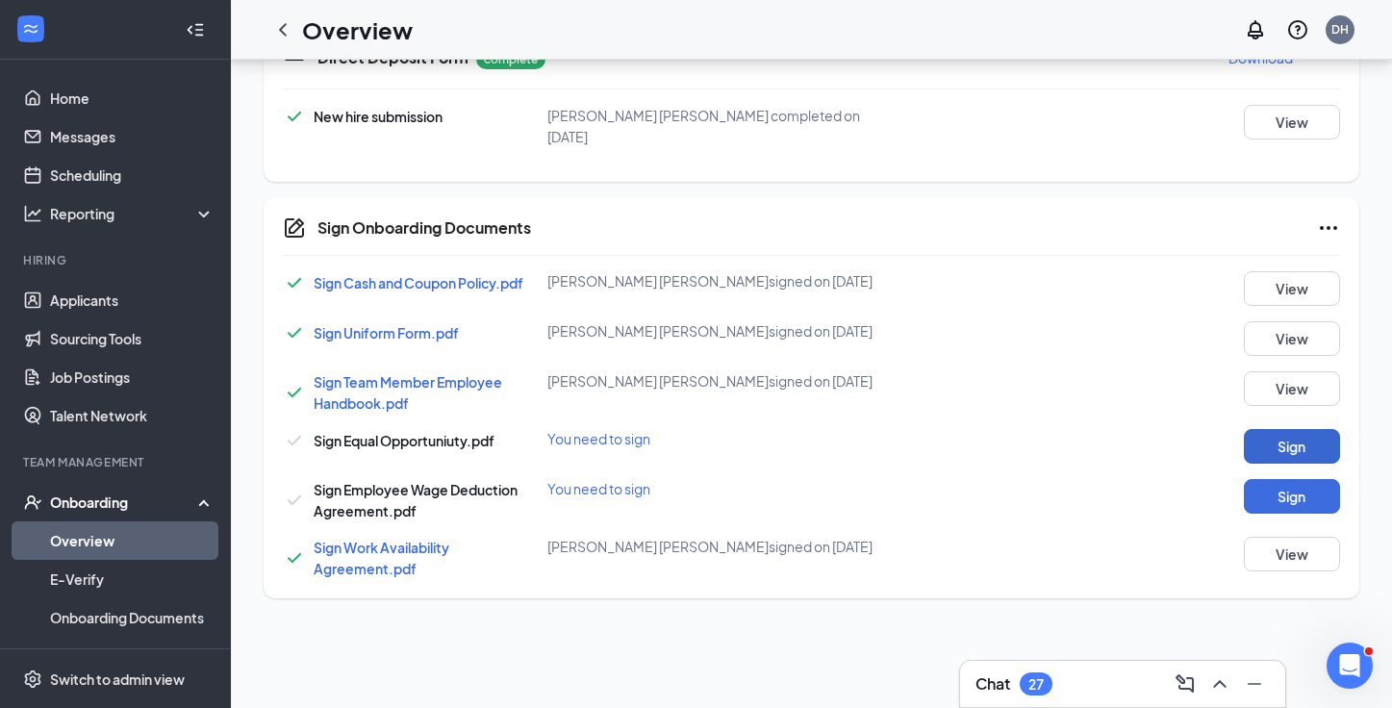
click at [1286, 429] on button "Sign" at bounding box center [1292, 446] width 96 height 35
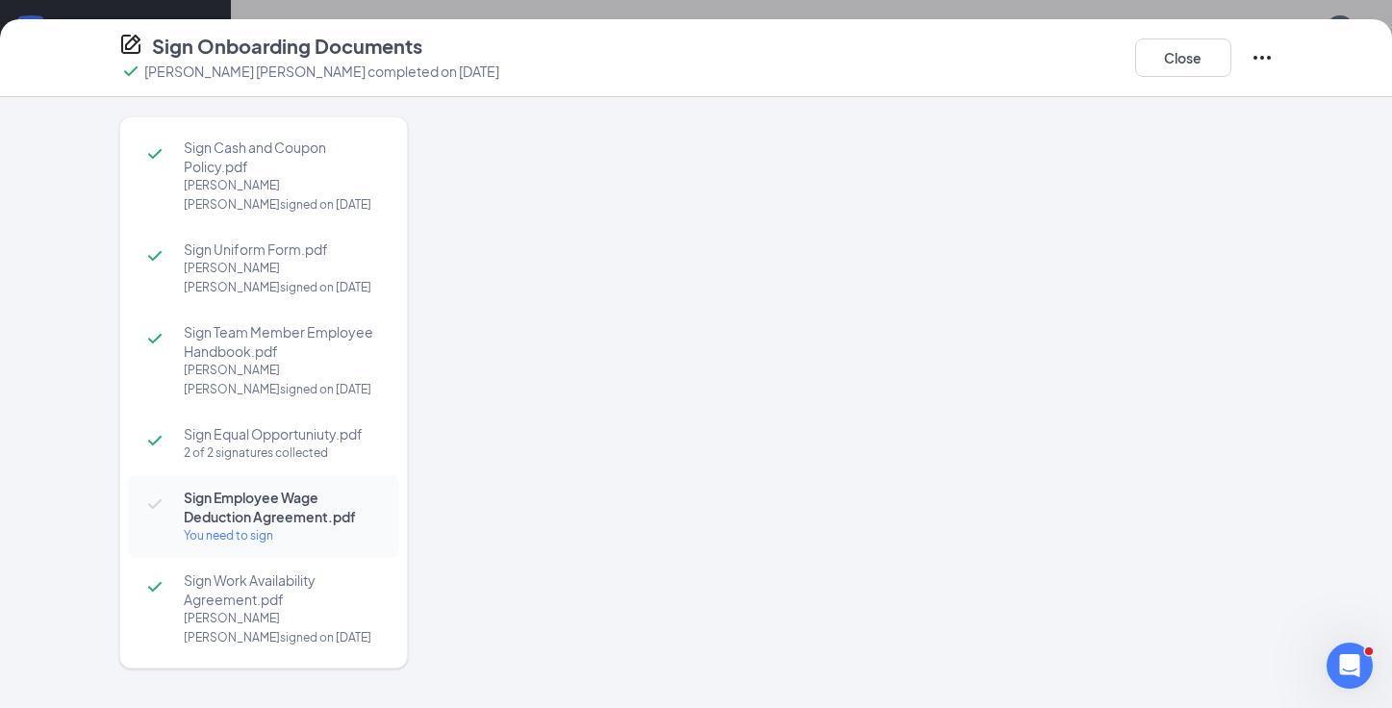
click at [863, 351] on div at bounding box center [865, 366] width 818 height 501
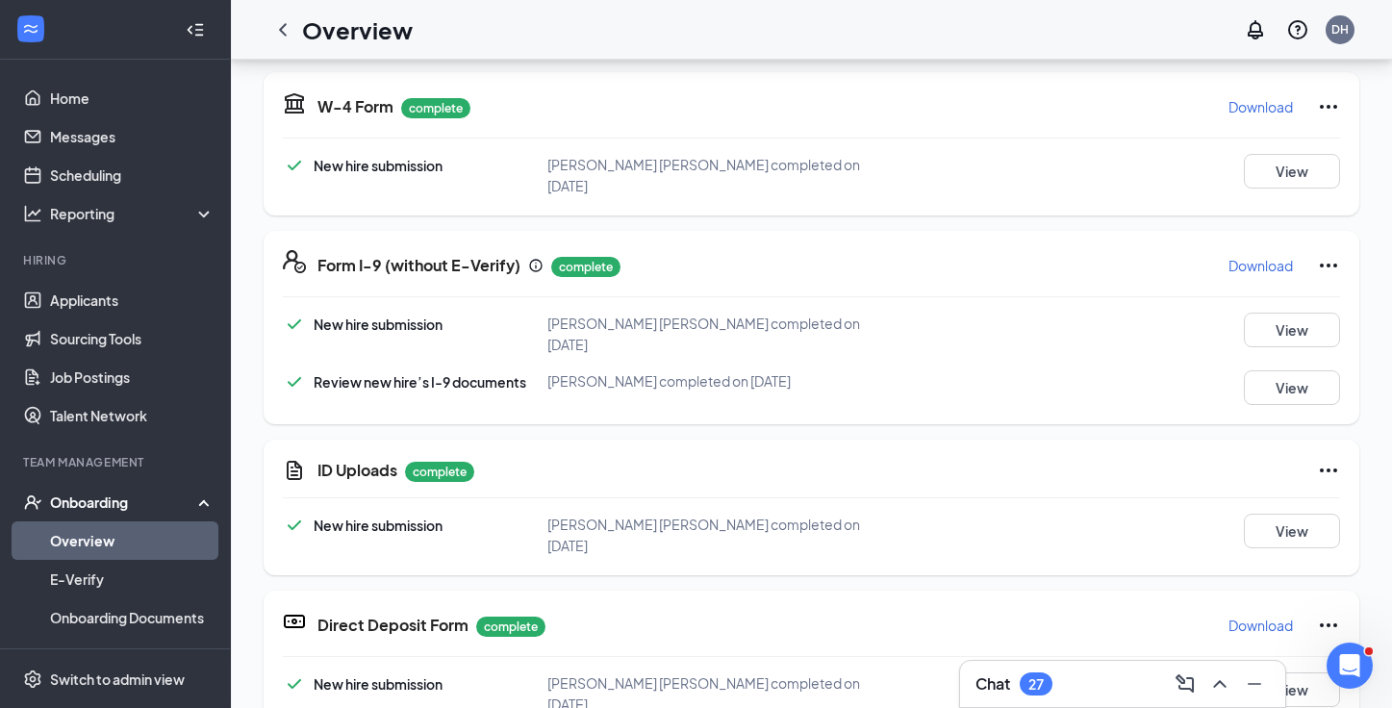
scroll to position [0, 0]
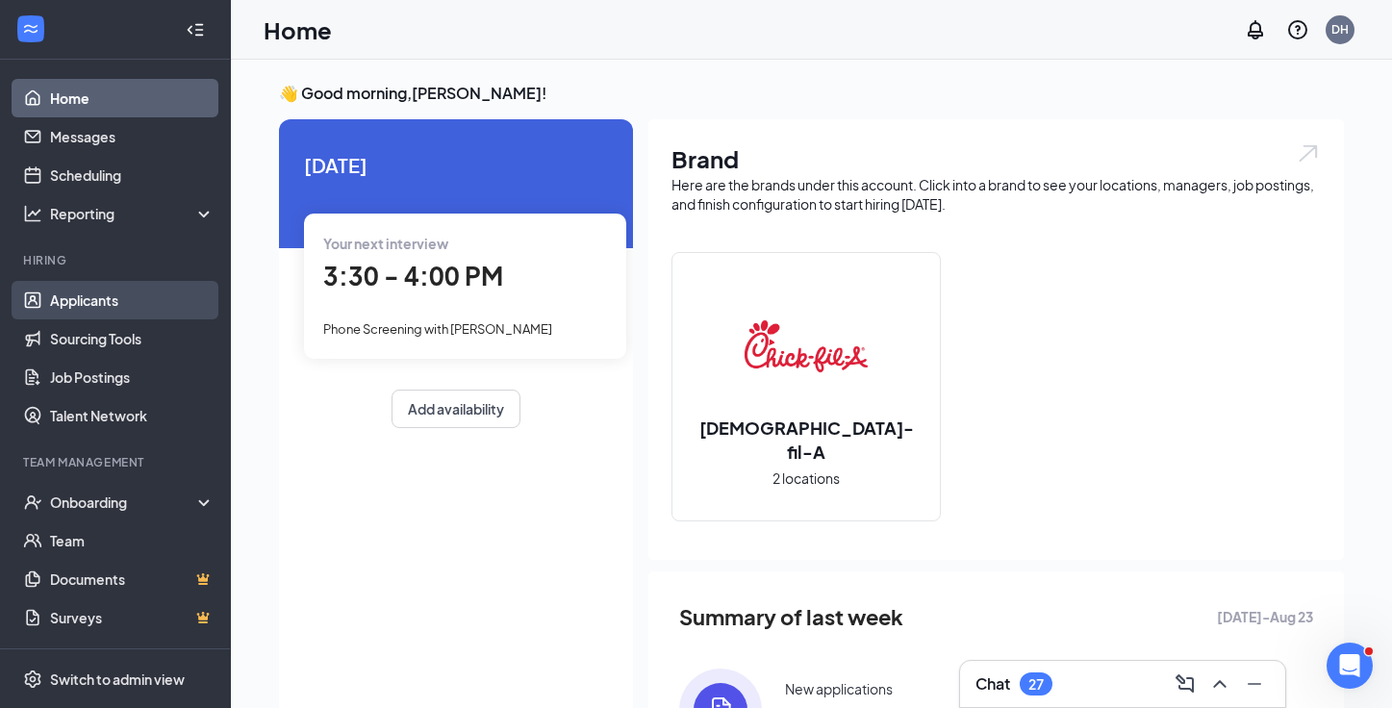
click at [131, 290] on link "Applicants" at bounding box center [132, 300] width 165 height 38
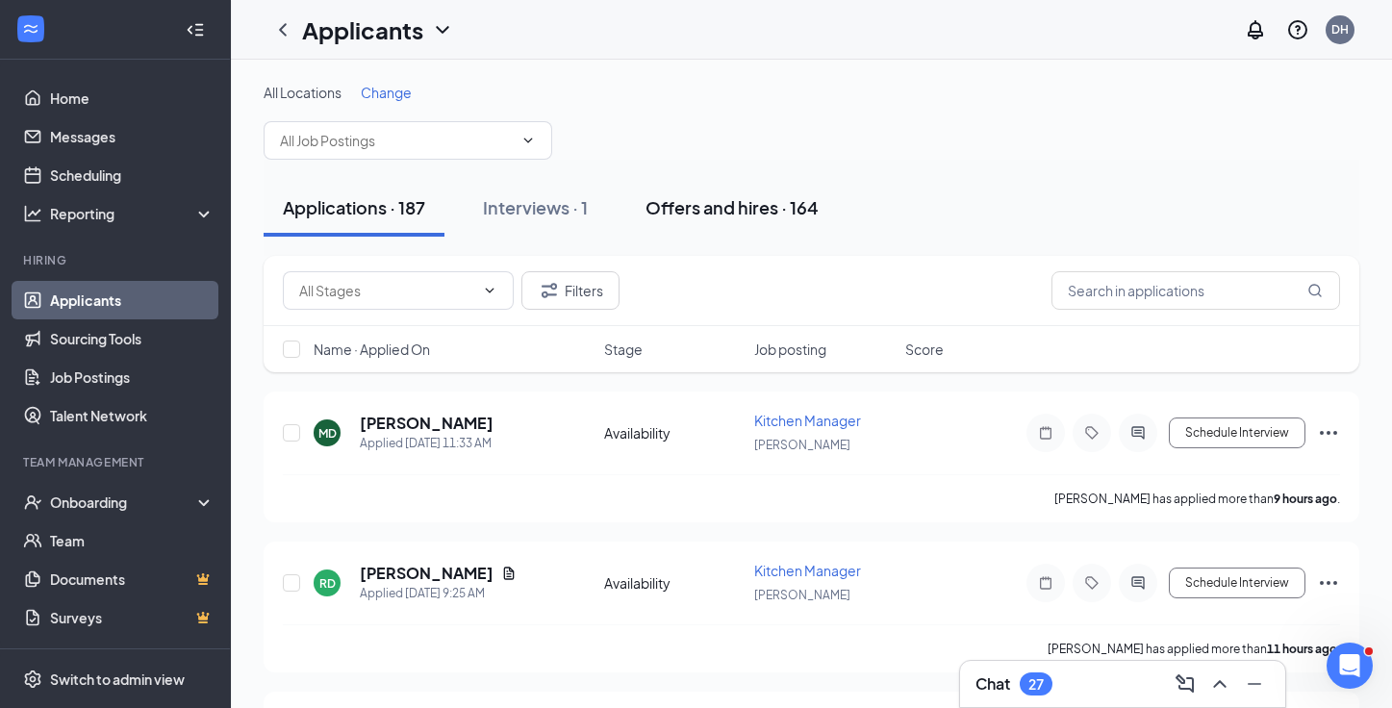
click at [723, 210] on div "Offers and hires · 164" at bounding box center [732, 207] width 173 height 24
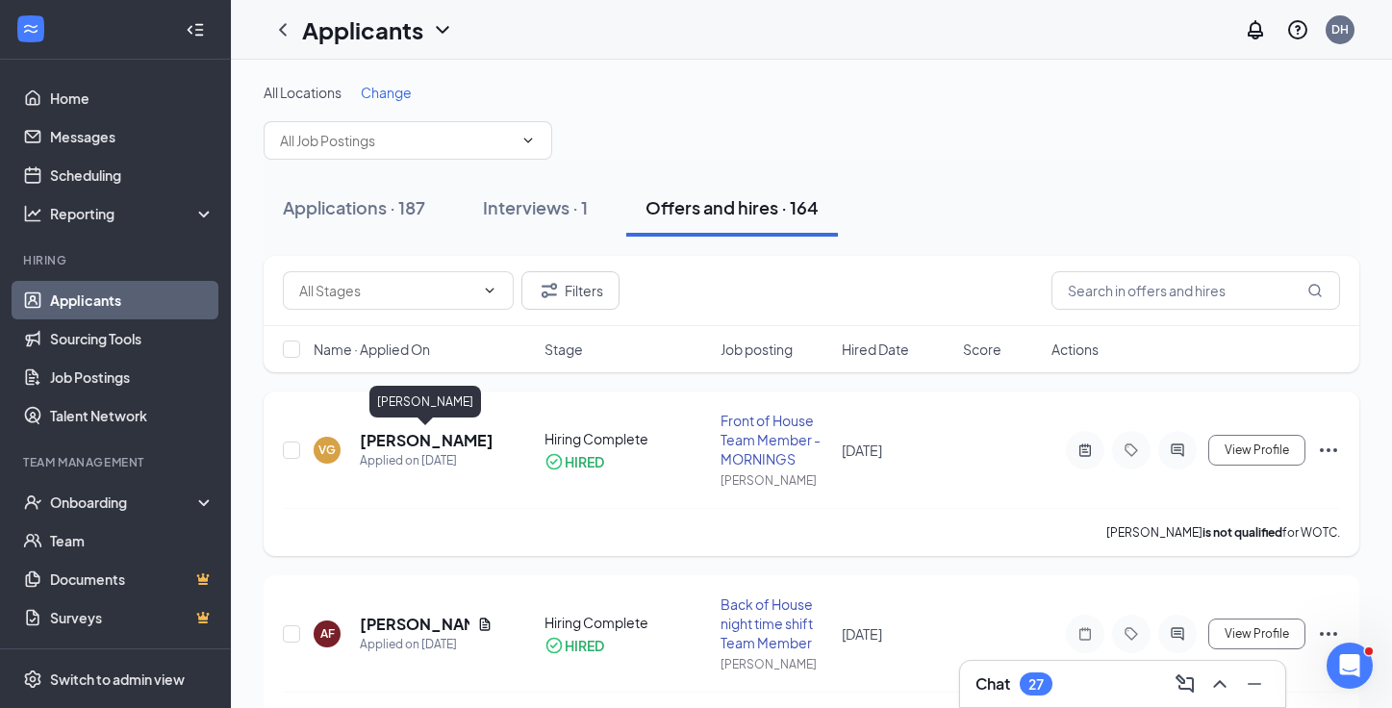
click at [457, 443] on h5 "[PERSON_NAME]" at bounding box center [426, 440] width 133 height 21
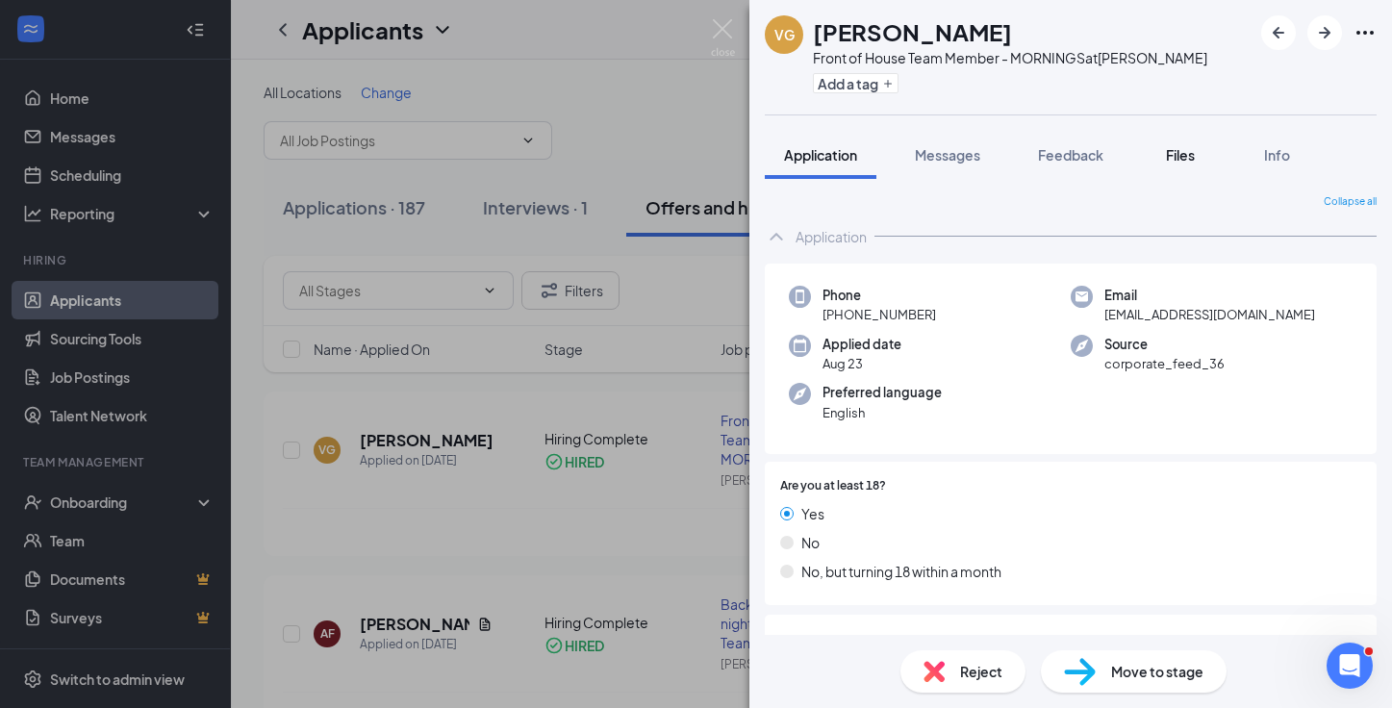
click at [1181, 160] on span "Files" at bounding box center [1180, 154] width 29 height 17
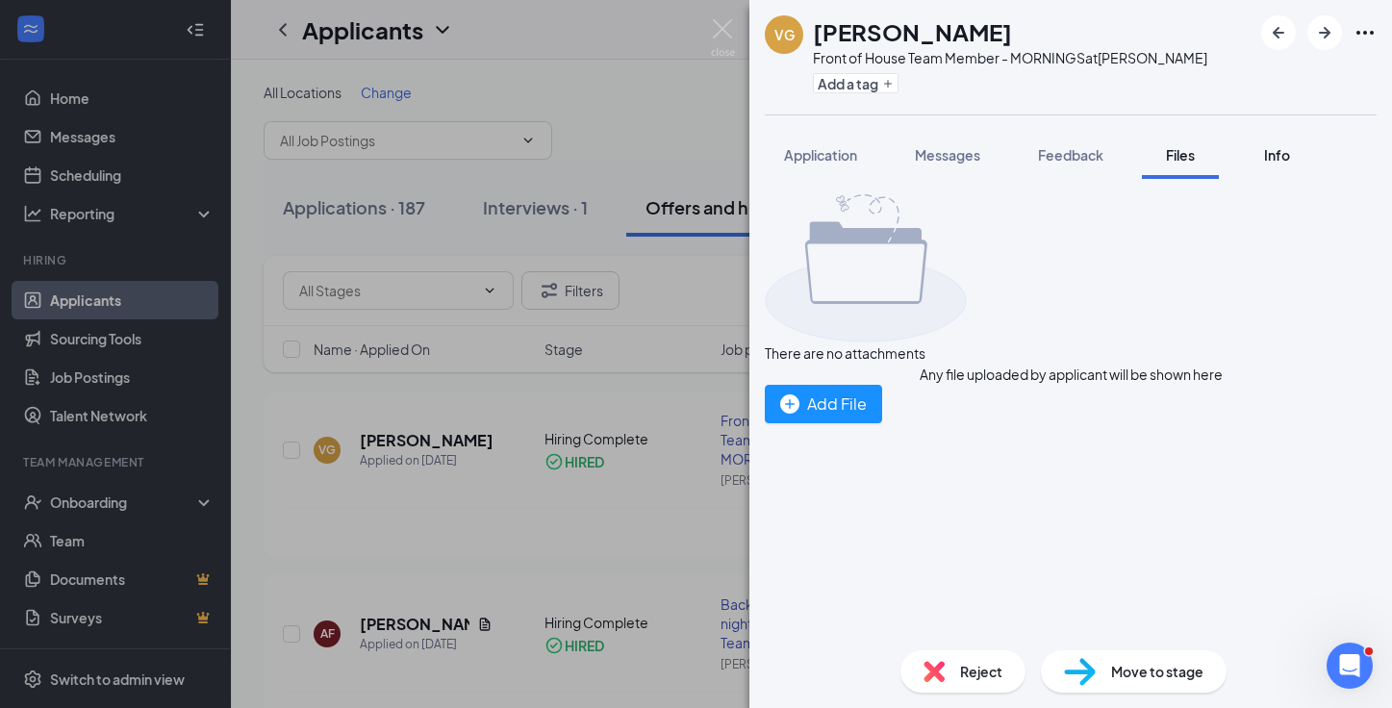
click at [1277, 161] on span "Info" at bounding box center [1277, 154] width 26 height 17
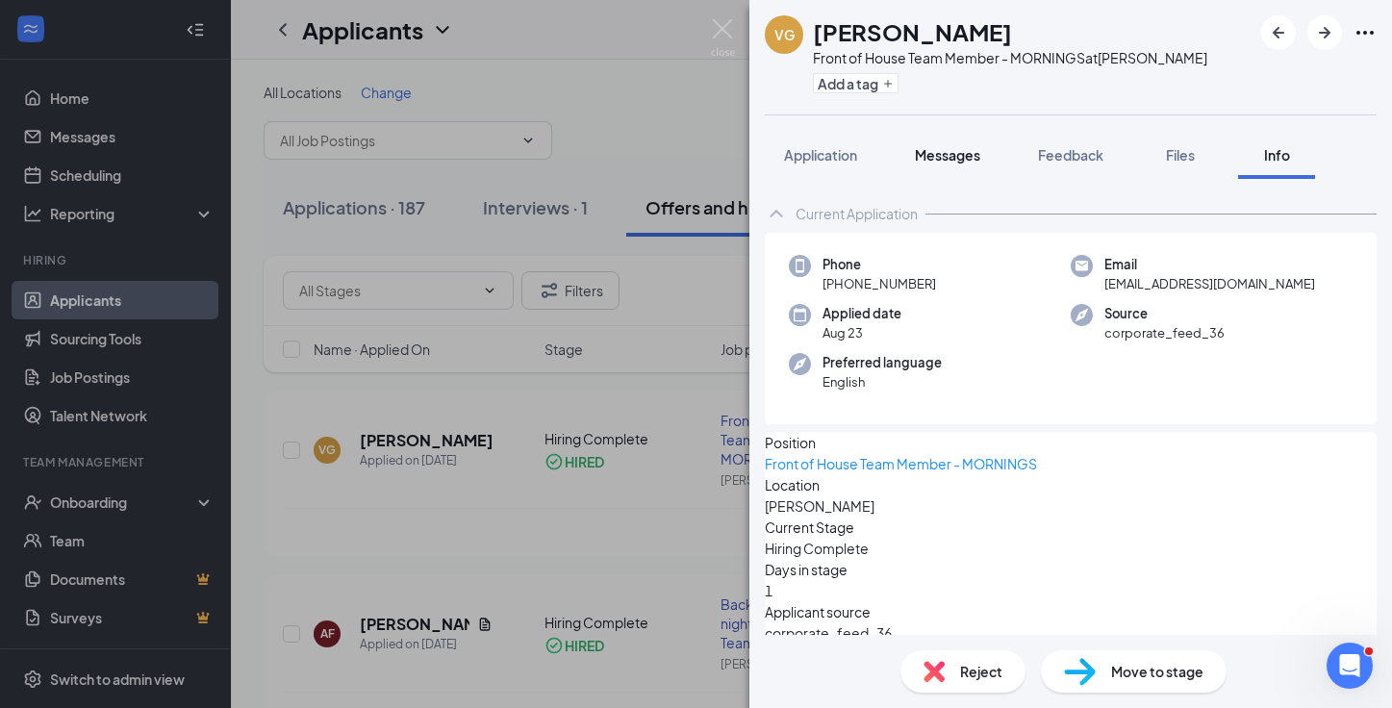
click at [938, 143] on button "Messages" at bounding box center [948, 155] width 104 height 48
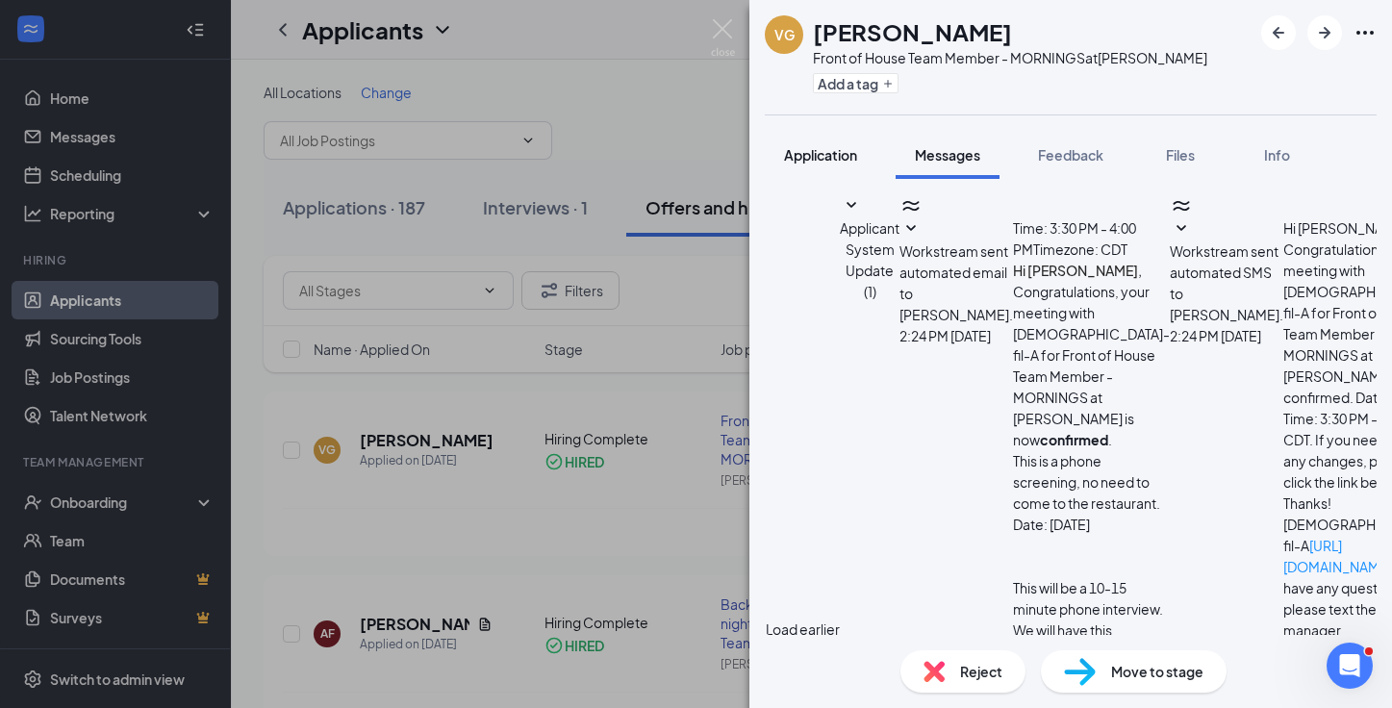
scroll to position [472, 0]
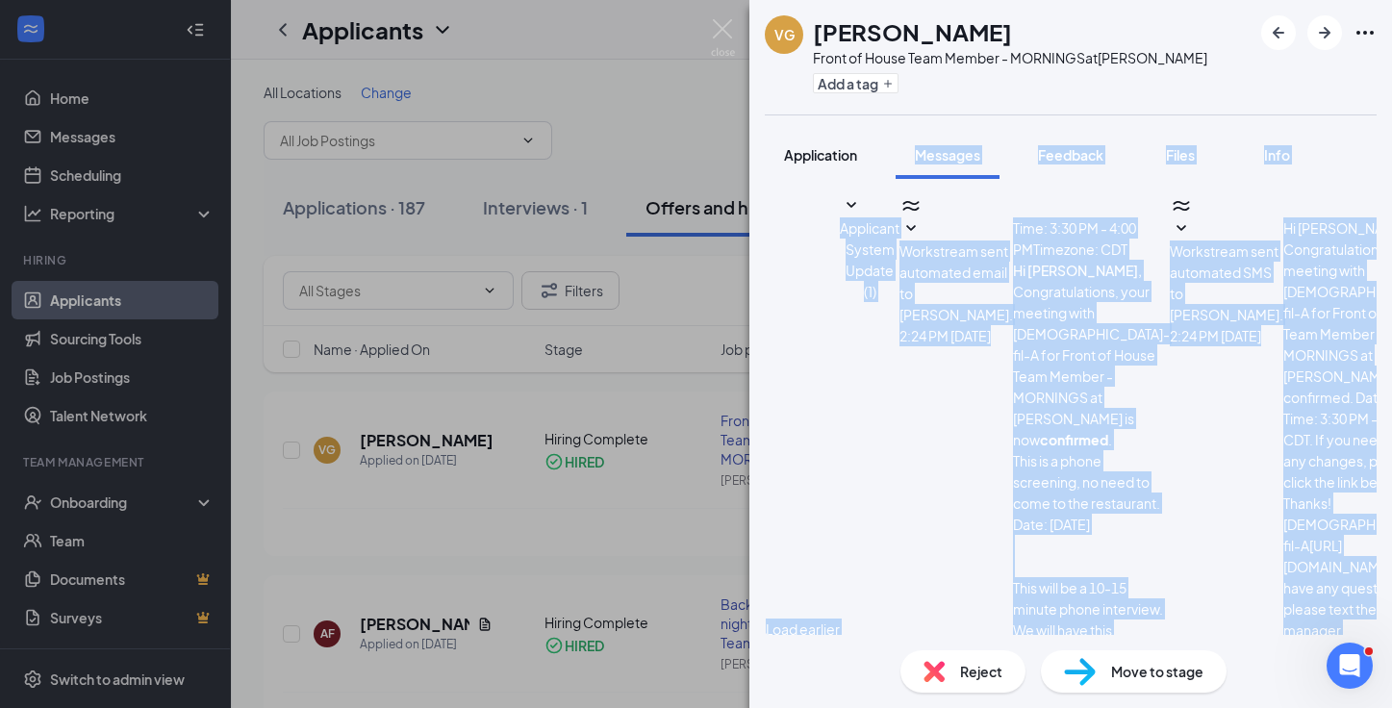
click at [830, 178] on div "VG Vivian Gutierrez Front of House Team Member - MORNINGS at William D Tate Add…" at bounding box center [1071, 354] width 643 height 708
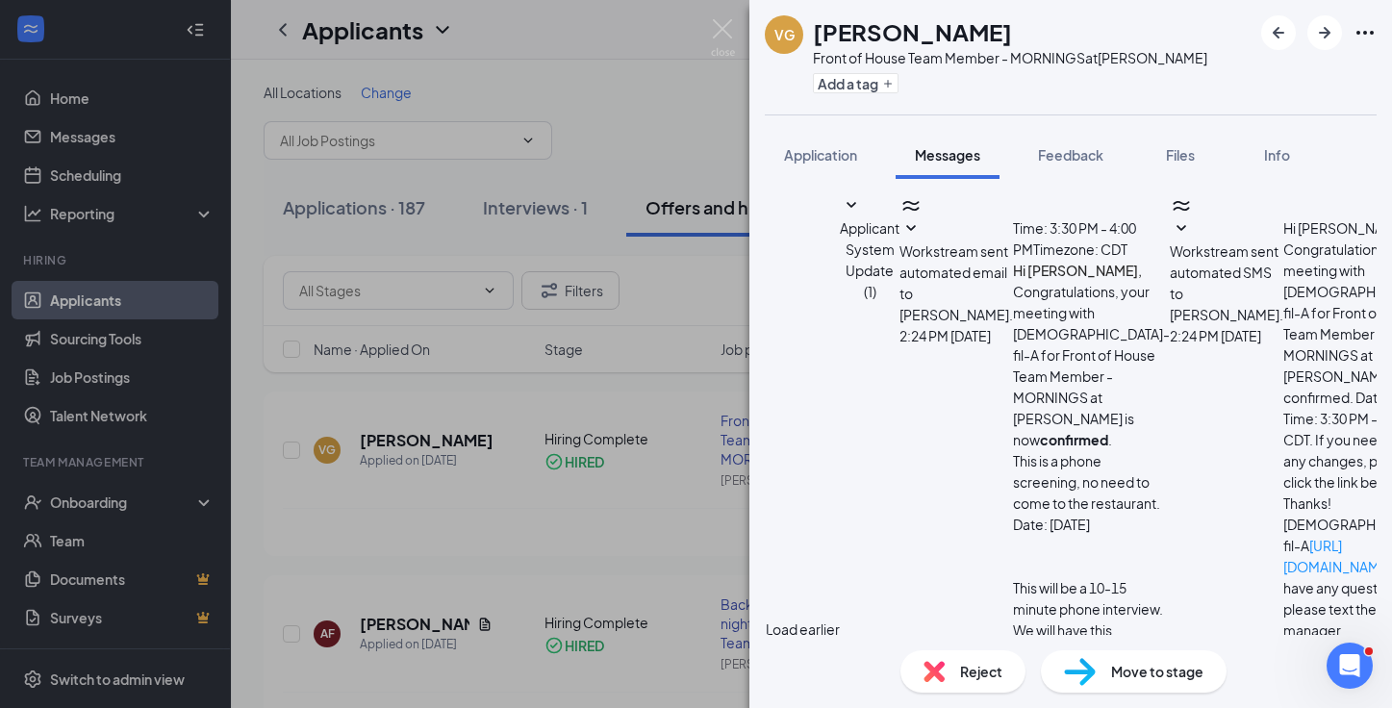
click at [182, 503] on div "VG Vivian Gutierrez Front of House Team Member - MORNINGS at William D Tate Add…" at bounding box center [696, 354] width 1392 height 708
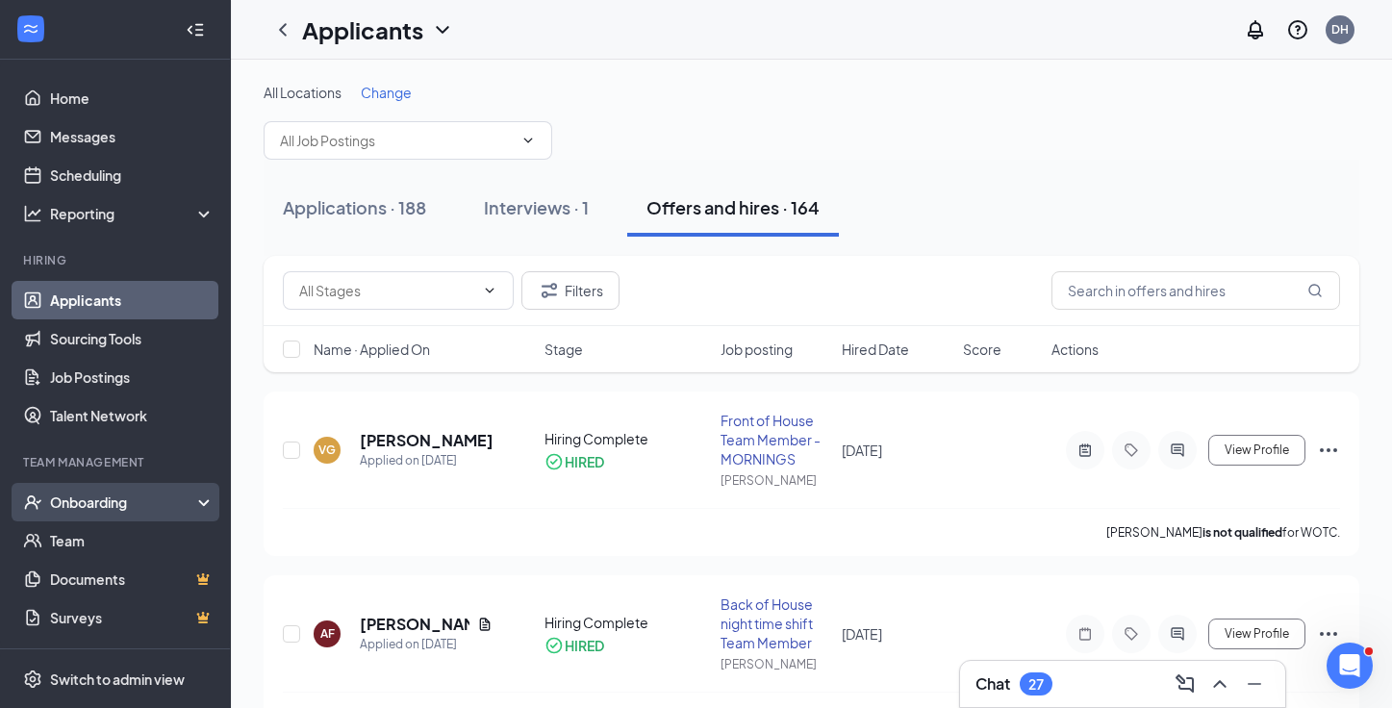
click at [204, 498] on div "Onboarding" at bounding box center [115, 502] width 231 height 38
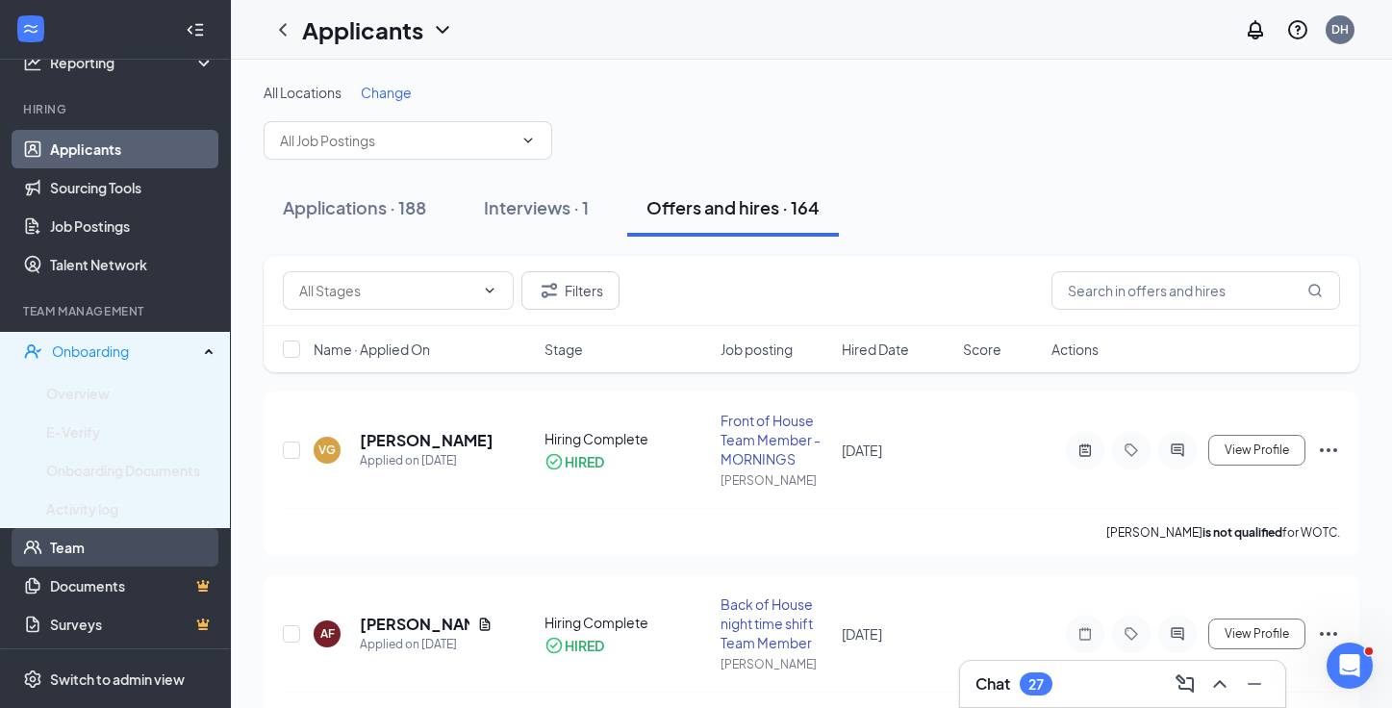
scroll to position [150, 0]
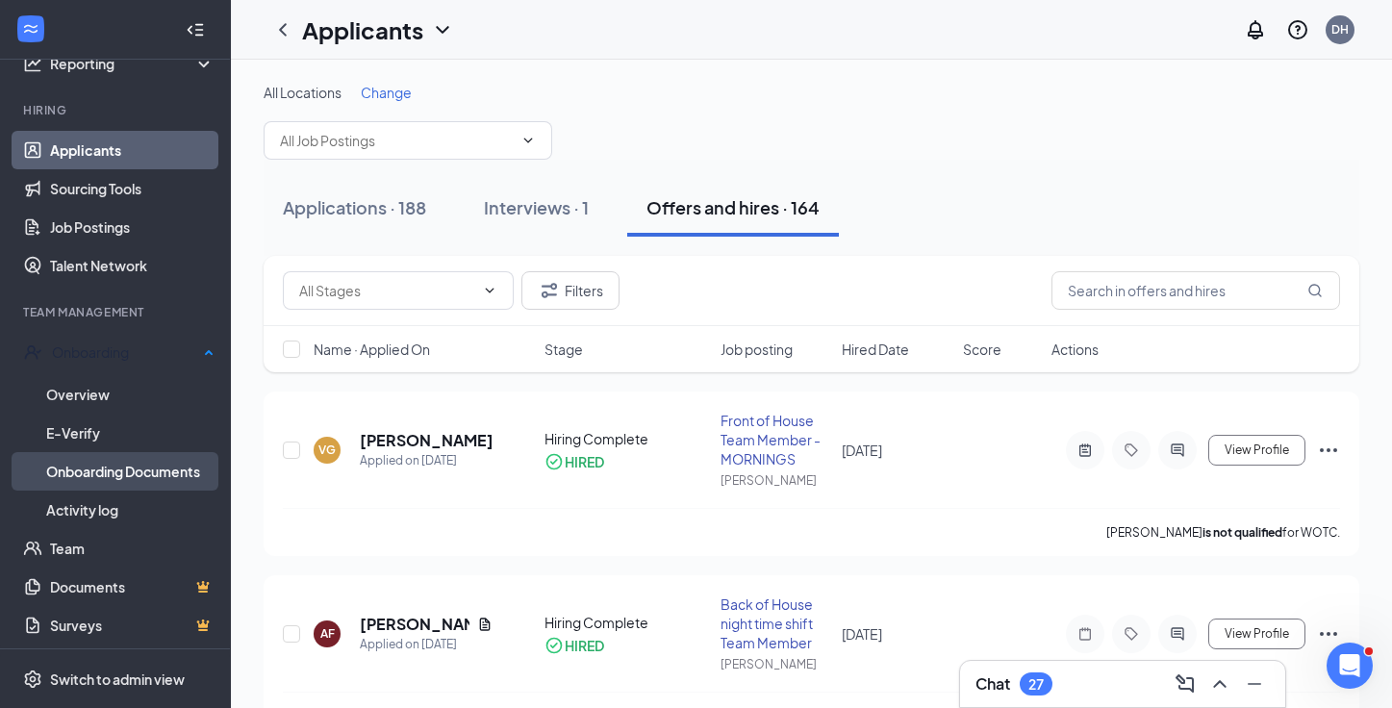
click at [163, 472] on link "Onboarding Documents" at bounding box center [130, 471] width 168 height 38
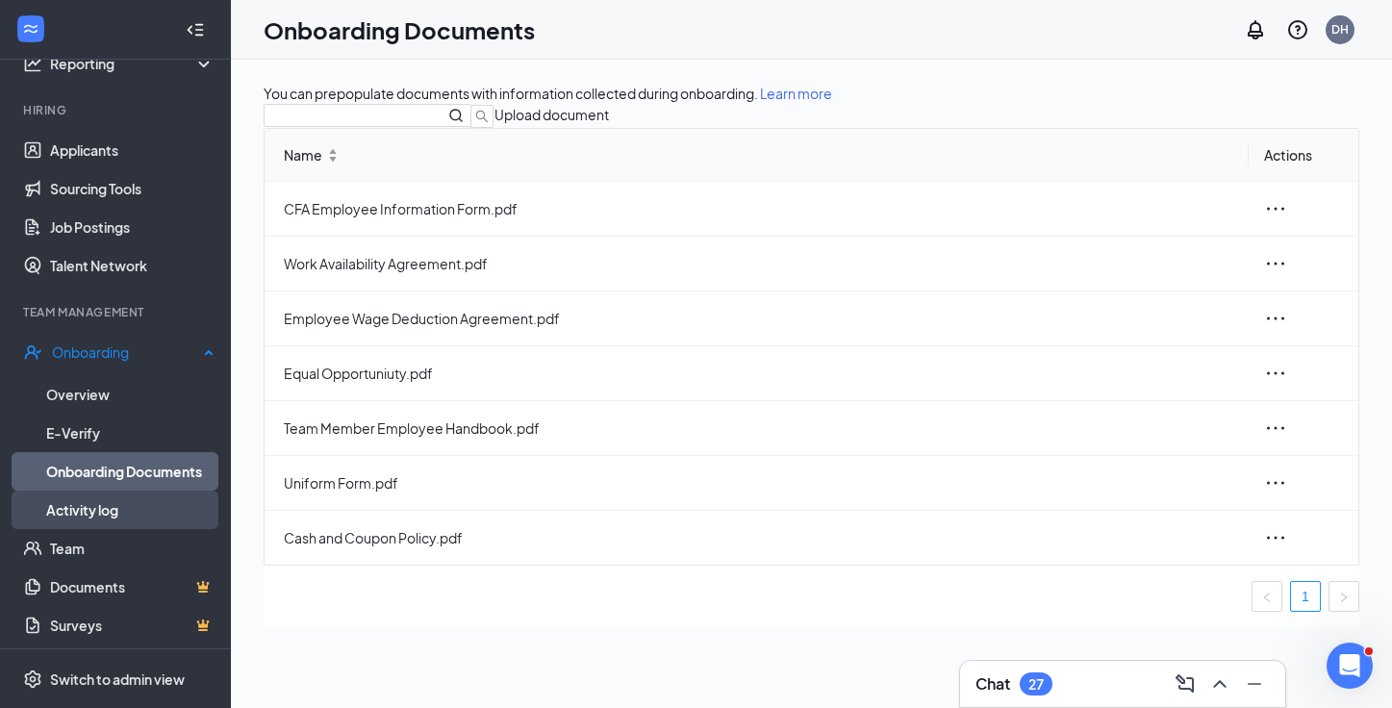
click at [135, 508] on link "Activity log" at bounding box center [130, 510] width 168 height 38
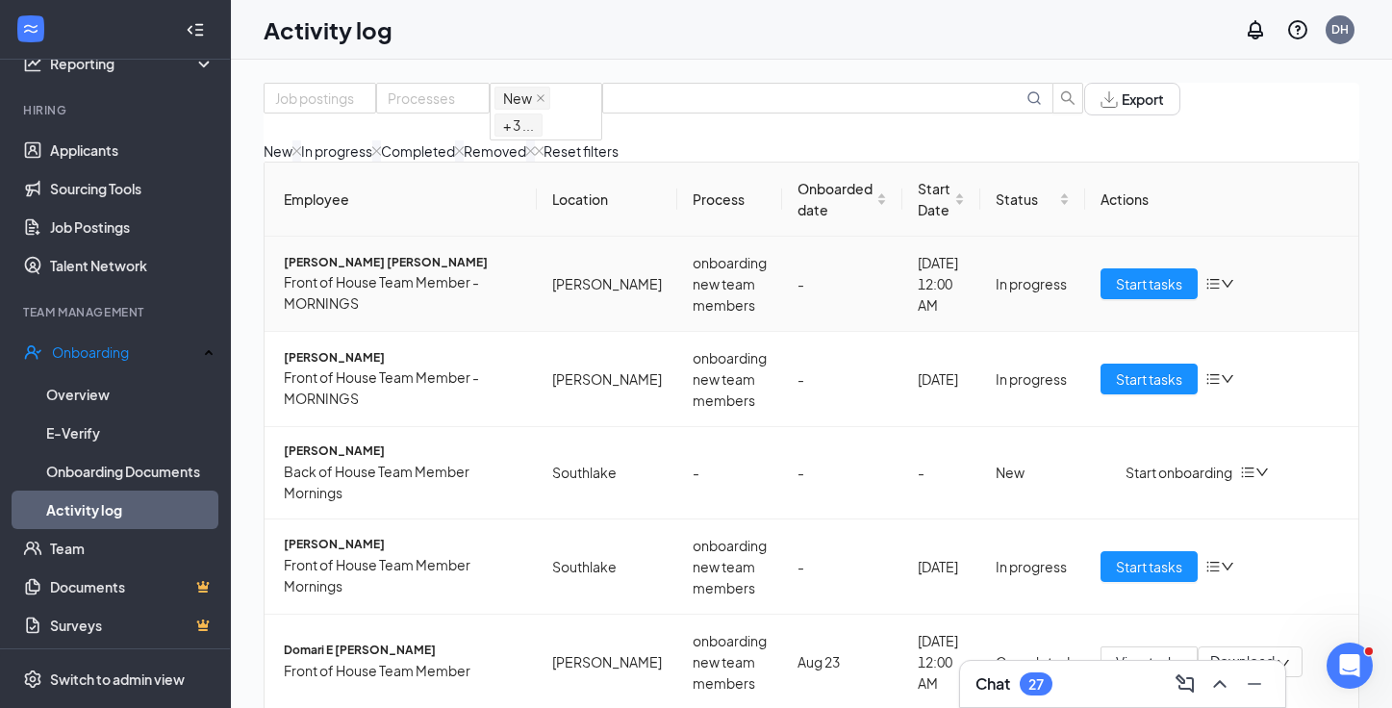
click at [1221, 291] on icon "down" at bounding box center [1227, 283] width 13 height 13
click at [373, 305] on span "Front of House Team Member - MORNINGS" at bounding box center [403, 292] width 238 height 42
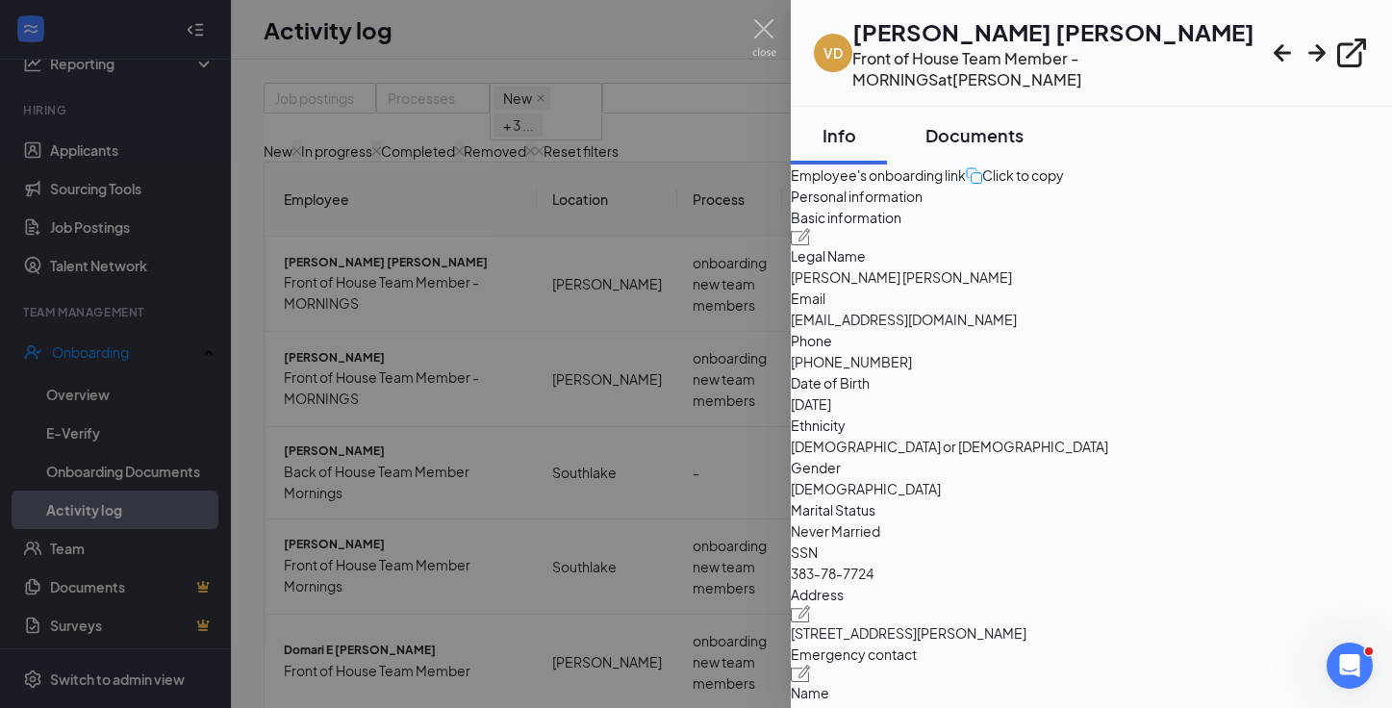
click at [994, 123] on div "Documents" at bounding box center [975, 135] width 98 height 24
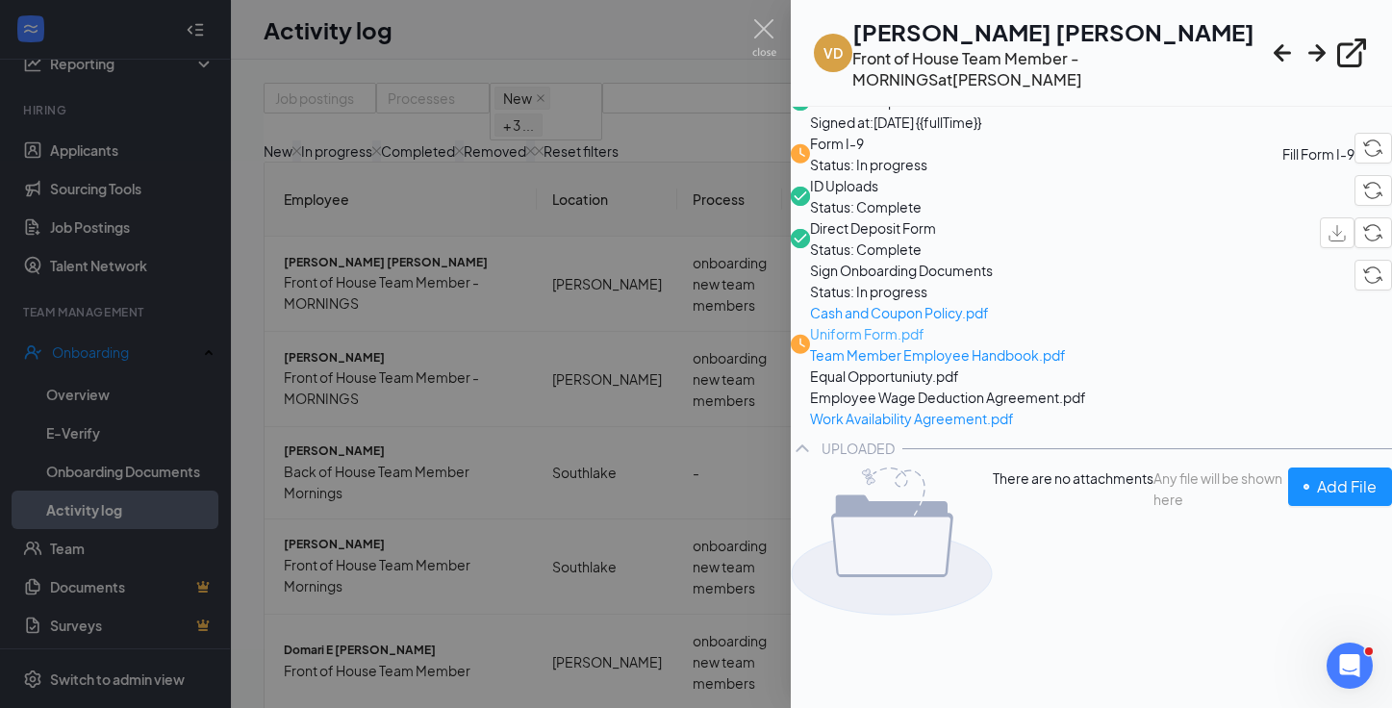
scroll to position [237, 0]
click at [921, 196] on span "ID Uploads" at bounding box center [866, 185] width 112 height 21
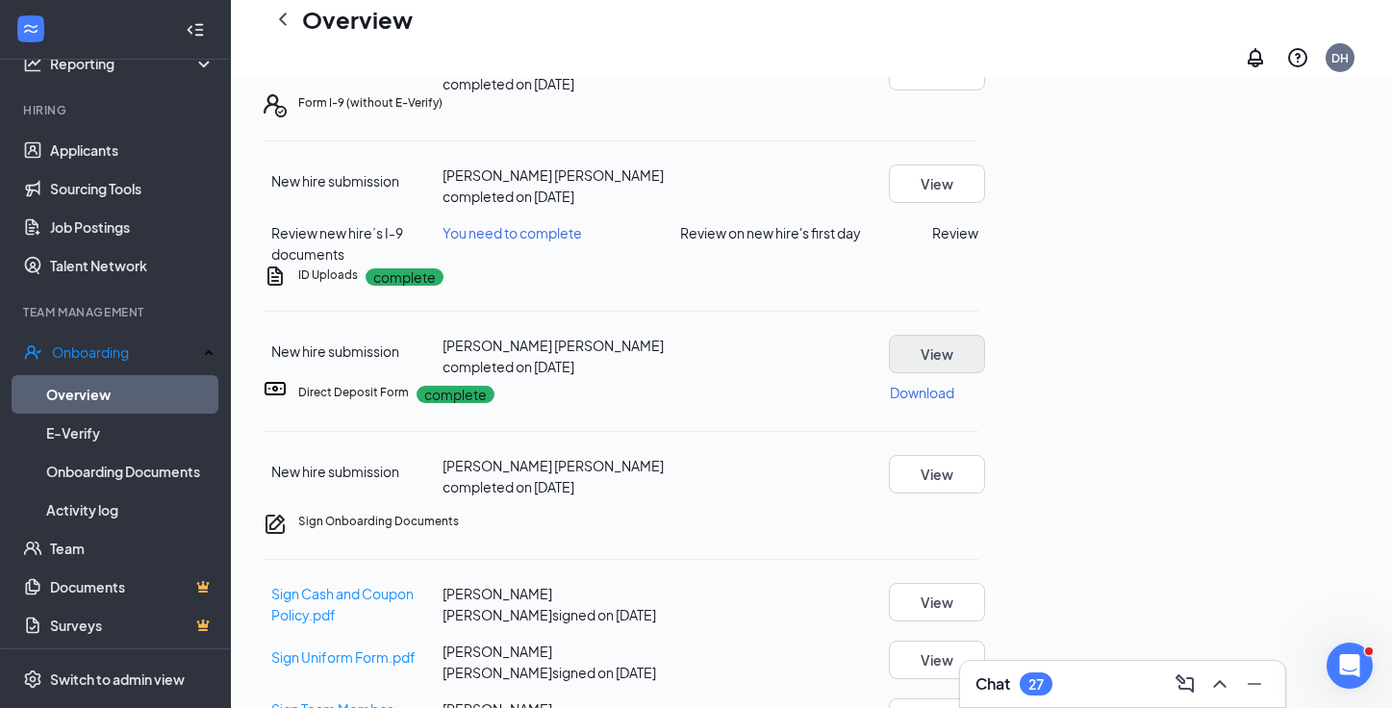
click at [985, 373] on button "View" at bounding box center [937, 354] width 96 height 38
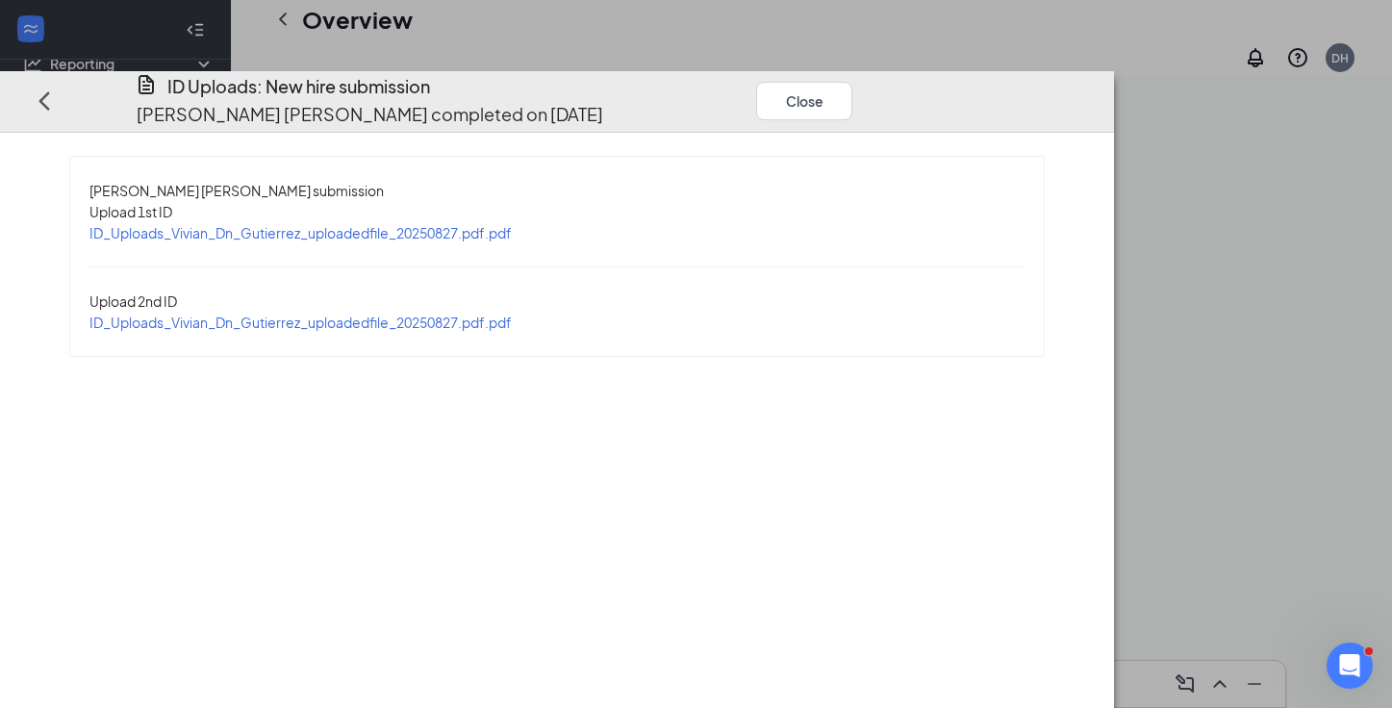
click at [433, 224] on span "ID_Uploads_Vivian_Dn_Gutierrez_uploadedfile_20250827.pdf.pdf" at bounding box center [300, 232] width 422 height 17
click at [512, 224] on span "ID_Uploads_Vivian_Dn_Gutierrez_uploadedfile_20250827.pdf.pdf" at bounding box center [300, 232] width 422 height 17
click at [443, 314] on span "ID_Uploads_Vivian_Dn_Gutierrez_uploadedfile_20250827.pdf.pdf" at bounding box center [300, 322] width 422 height 17
